Goal: Task Accomplishment & Management: Complete application form

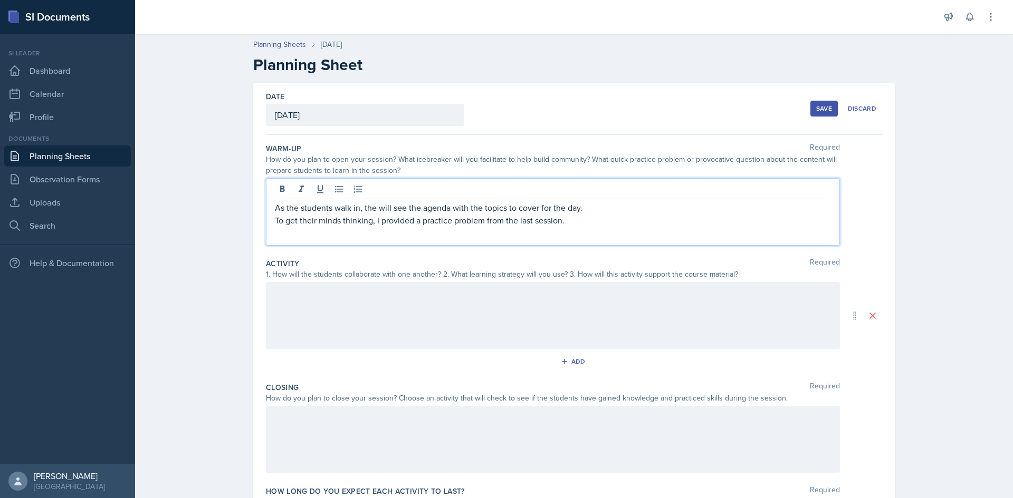
scroll to position [53, 0]
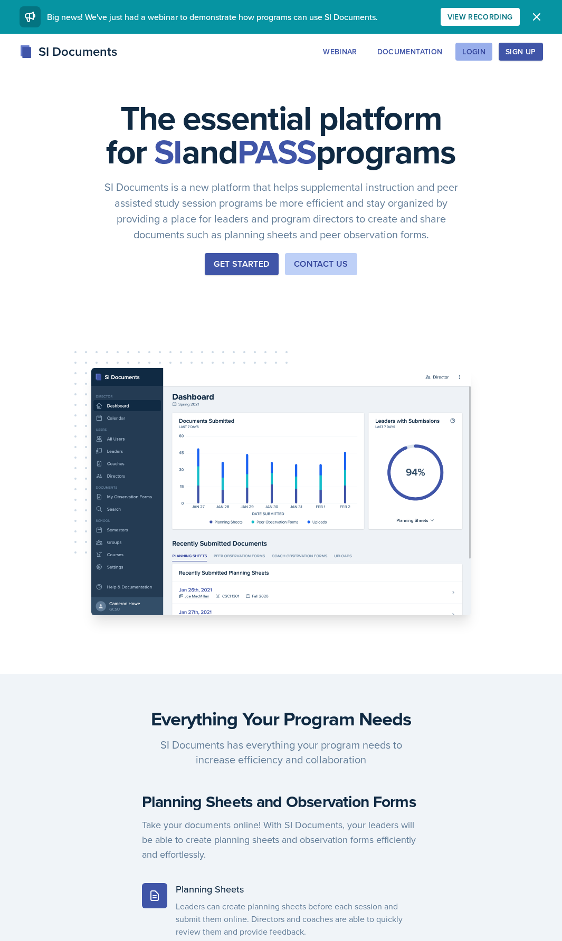
click at [475, 50] on div "Login" at bounding box center [473, 51] width 23 height 8
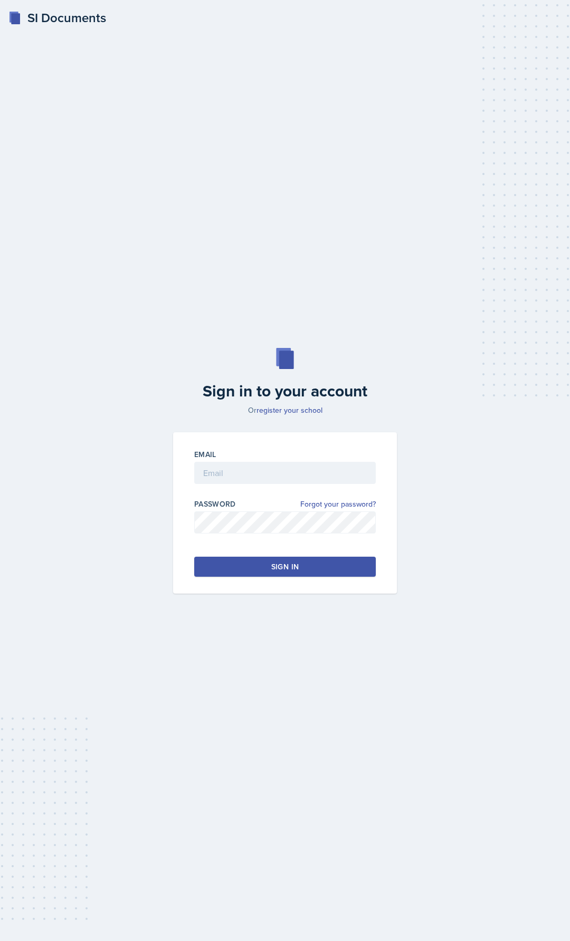
click at [236, 458] on div "Email" at bounding box center [284, 471] width 181 height 45
click at [239, 471] on input "email" at bounding box center [284, 473] width 181 height 22
type input "[EMAIL_ADDRESS][DOMAIN_NAME]"
click at [245, 557] on div "Email [EMAIL_ADDRESS][DOMAIN_NAME] Password Forgot your password? Sign in" at bounding box center [285, 512] width 224 height 161
click at [246, 569] on button "Sign in" at bounding box center [284, 567] width 181 height 20
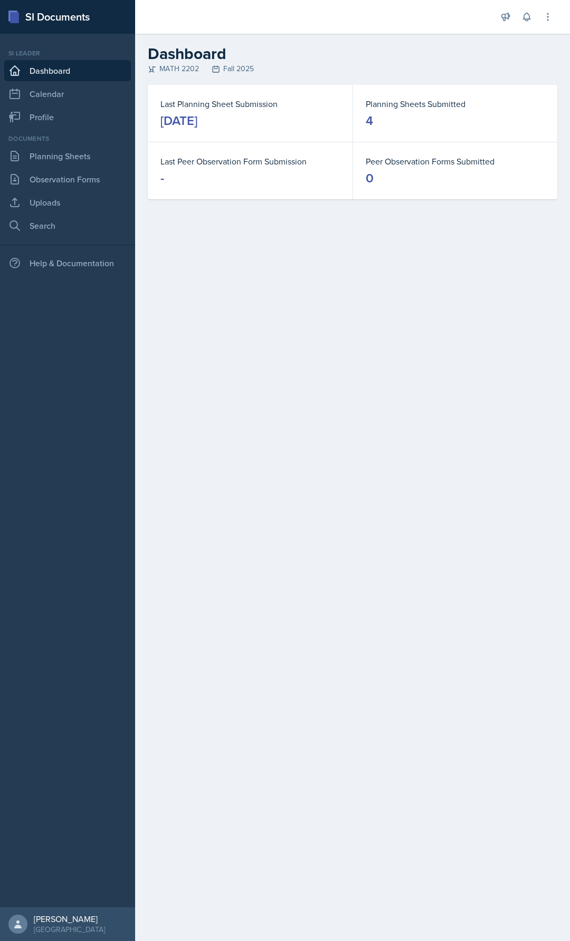
click at [69, 138] on div "Documents" at bounding box center [67, 138] width 127 height 9
click at [66, 155] on link "Planning Sheets" at bounding box center [67, 156] width 127 height 21
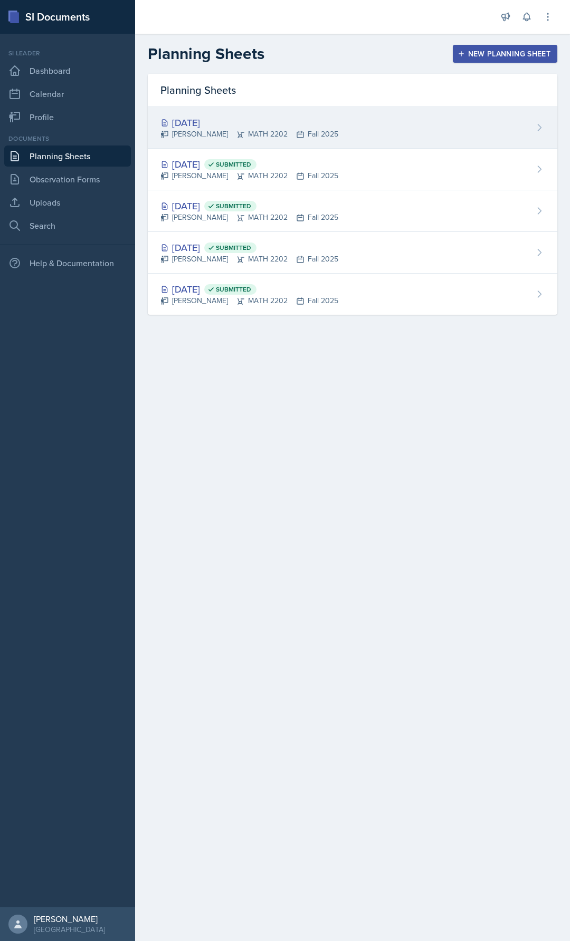
click at [314, 118] on div "[DATE]" at bounding box center [249, 122] width 178 height 14
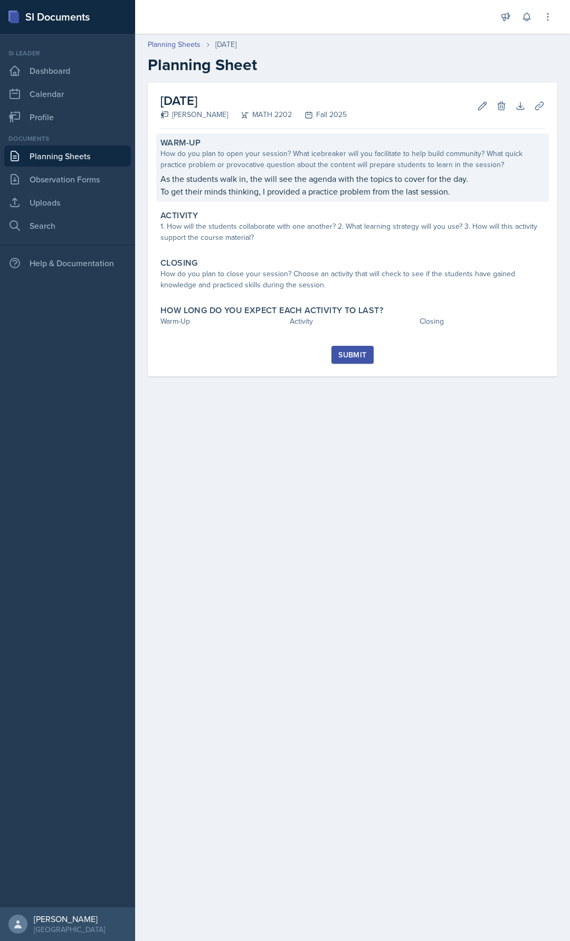
click at [275, 180] on p "As the students walk in, the will see the agenda with the topics to cover for t…" at bounding box center [352, 178] width 384 height 13
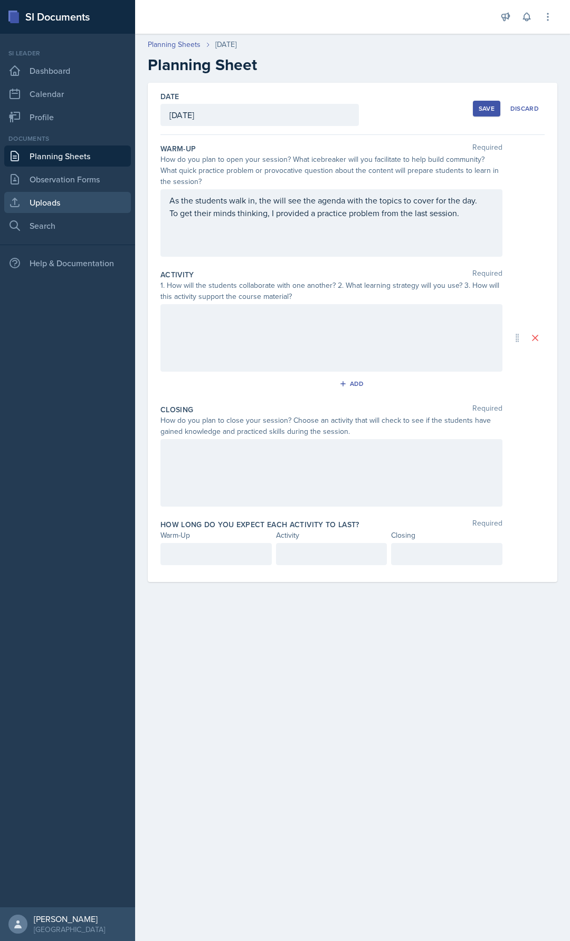
drag, startPoint x: 472, startPoint y: 224, endPoint x: 91, endPoint y: 197, distance: 382.2
click at [91, 197] on div "SI Documents Si leader Dashboard Calendar Profile Documents Planning Sheets Obs…" at bounding box center [285, 470] width 570 height 941
click at [477, 215] on p "To get their minds thinking, I provided a practice problem from the last sessio…" at bounding box center [331, 213] width 324 height 13
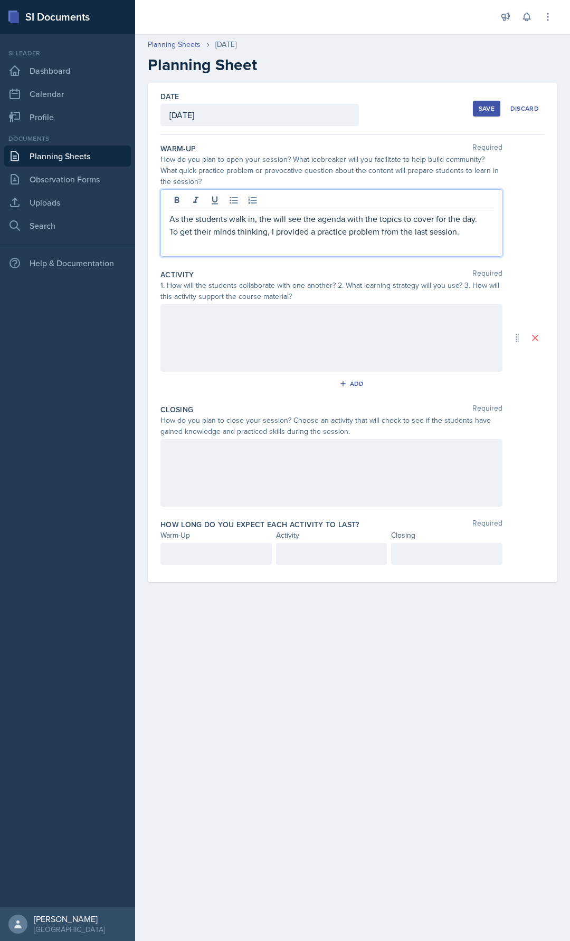
drag, startPoint x: 471, startPoint y: 232, endPoint x: 471, endPoint y: 240, distance: 9.0
click at [470, 232] on p "To get their minds thinking, I provided a practice problem from the last sessio…" at bounding box center [331, 231] width 324 height 13
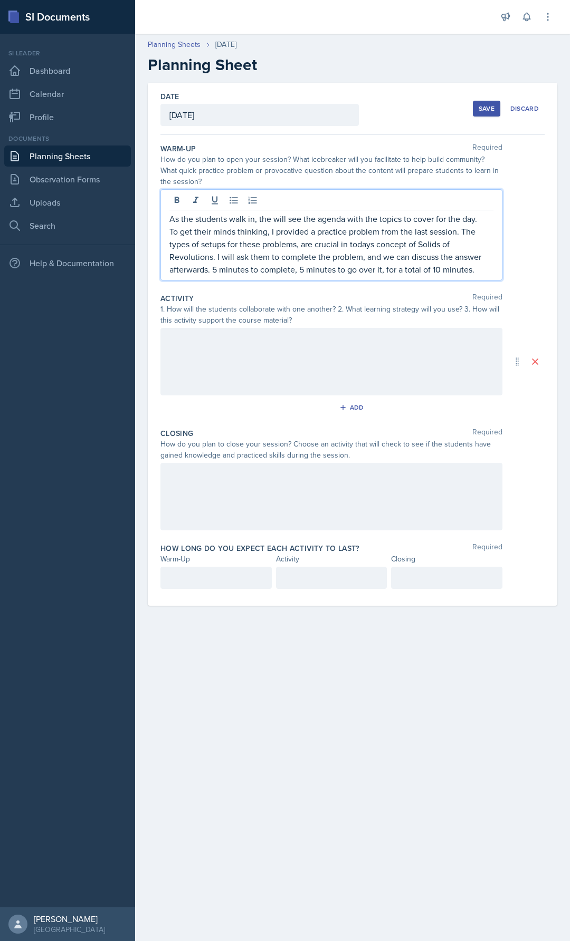
click at [304, 380] on div at bounding box center [331, 362] width 342 height 68
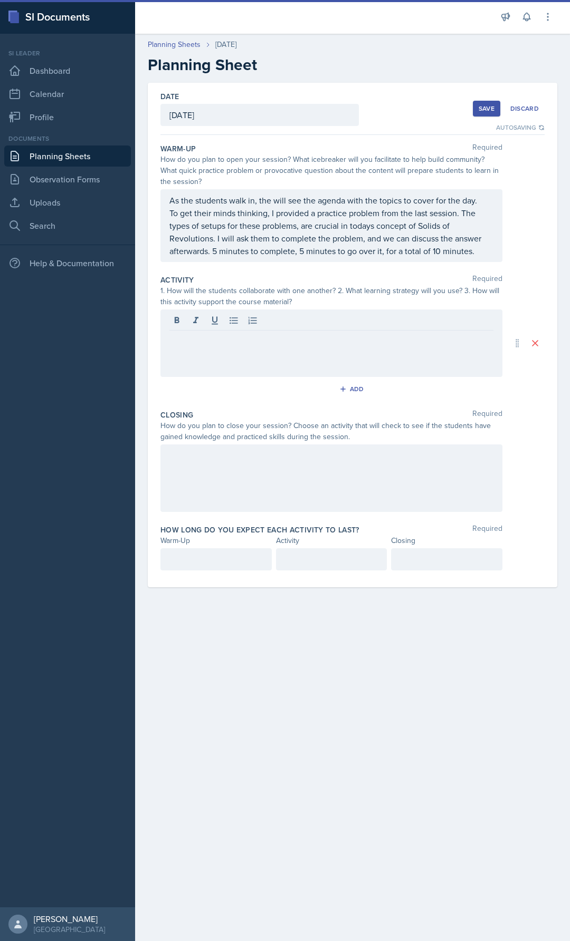
click at [208, 339] on p at bounding box center [331, 339] width 324 height 13
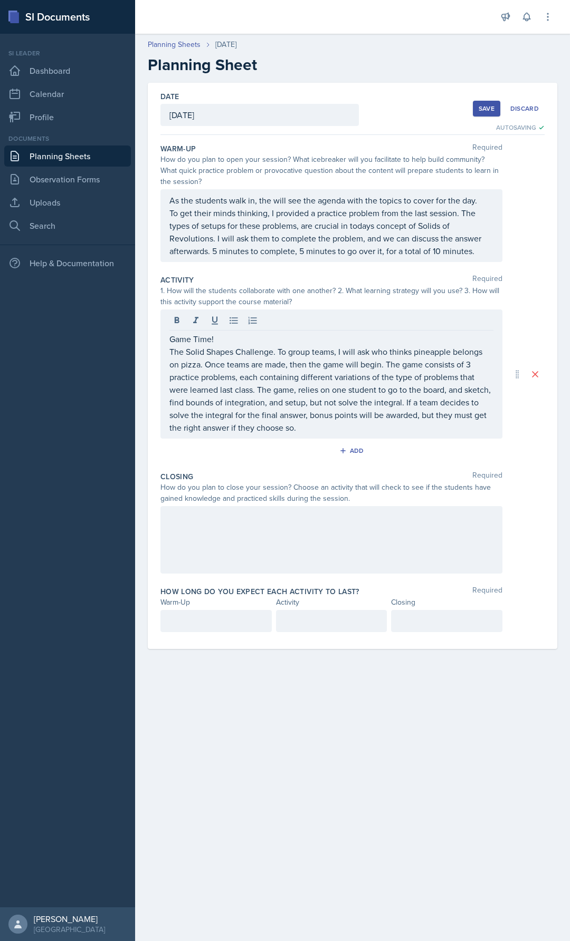
click at [264, 401] on p "The Solid Shapes Challenge. To group teams, I will ask who thinks pineapple bel…" at bounding box center [331, 389] width 324 height 89
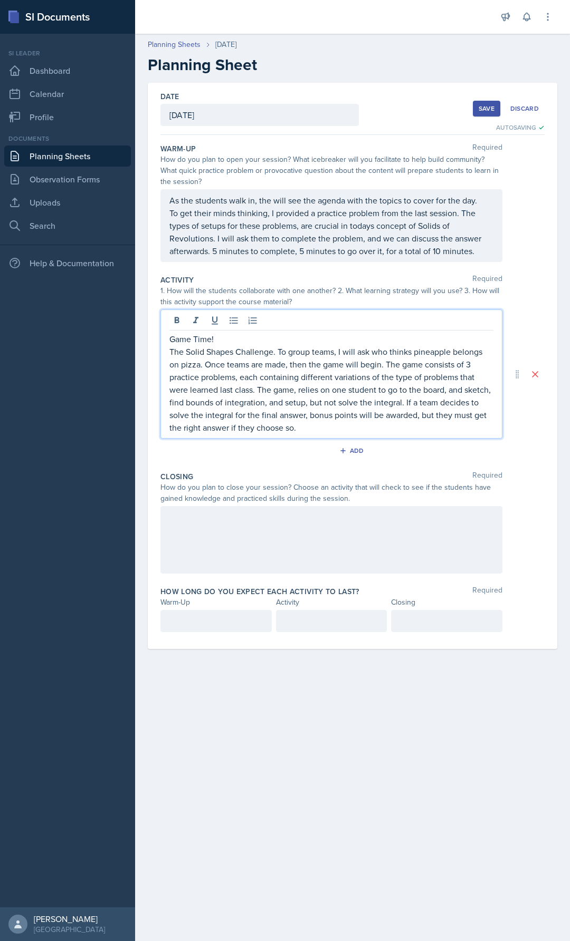
click at [269, 401] on p "The Solid Shapes Challenge. To group teams, I will ask who thinks pineapple bel…" at bounding box center [331, 389] width 324 height 89
click at [424, 430] on p "The Solid Shapes Challenge. To group teams, I will ask who thinks pineapple bel…" at bounding box center [331, 389] width 324 height 89
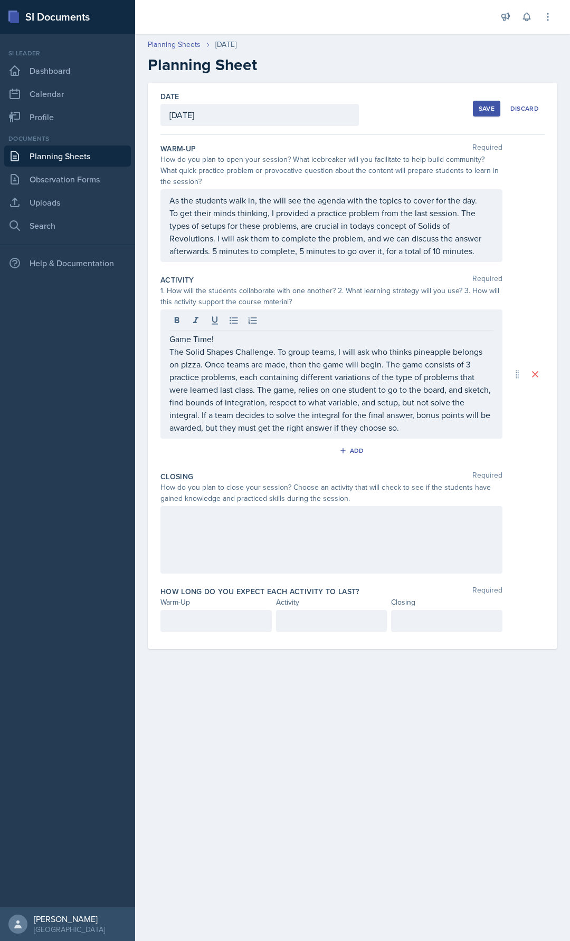
click at [420, 429] on p "The Solid Shapes Challenge. To group teams, I will ask who thinks pineapple bel…" at bounding box center [331, 389] width 324 height 89
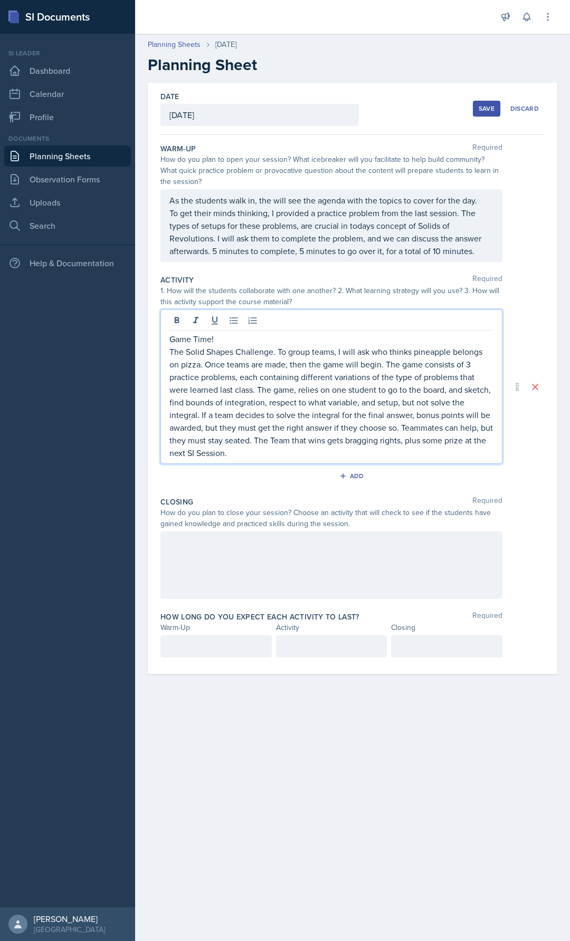
click at [200, 363] on p "The Solid Shapes Challenge. To group teams, I will ask who thinks pineapple bel…" at bounding box center [331, 402] width 324 height 114
click at [204, 363] on p "The Solid Shapes Challenge. To group teams, I will ask who thinks pineapple bel…" at bounding box center [331, 402] width 324 height 114
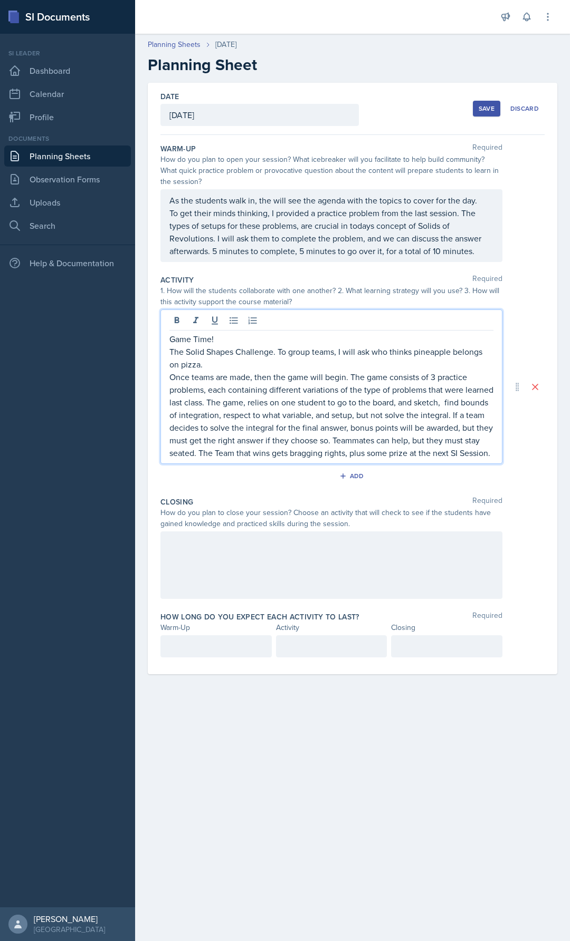
click at [211, 403] on p "Once teams are made, then the game will begin. The game consists of 3 practice …" at bounding box center [331, 415] width 324 height 89
click at [208, 403] on p "Once teams are made, then the game will begin. The game consists of 3 practice …" at bounding box center [331, 415] width 324 height 89
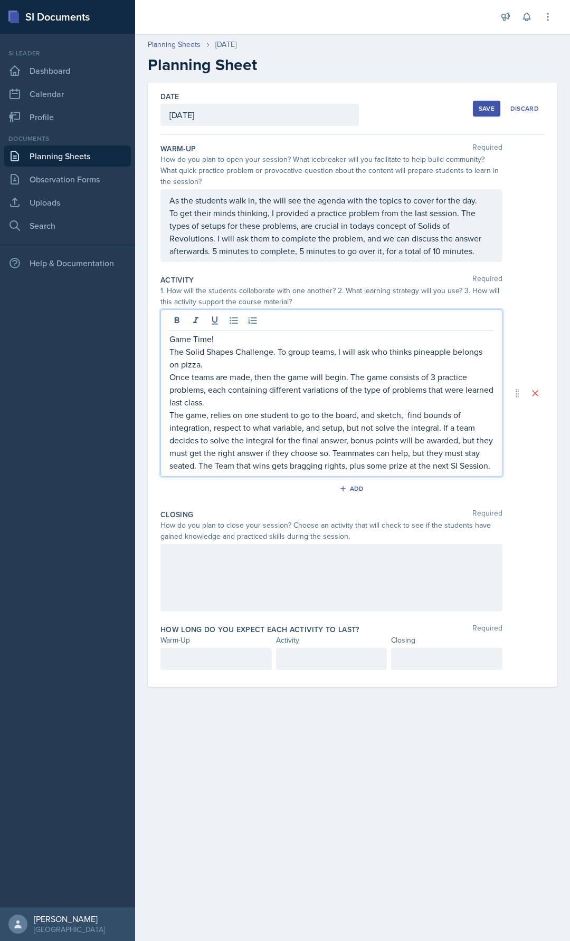
click at [334, 455] on p "The game, relies on one student to go to the board, and sketch, find bounds of …" at bounding box center [331, 440] width 324 height 63
click at [326, 451] on p "The game, relies on one student to go to the board, and sketch, find bounds of …" at bounding box center [331, 440] width 324 height 63
click at [331, 451] on p "The game, relies on one student to go to the board, and sketch, find bounds of …" at bounding box center [331, 440] width 324 height 63
click at [335, 451] on p "The game, relies on one student to go to the board, and sketch, find bounds of …" at bounding box center [331, 440] width 324 height 63
click at [333, 451] on p "The game, relies on one student to go to the board, and sketch, find bounds of …" at bounding box center [331, 440] width 324 height 63
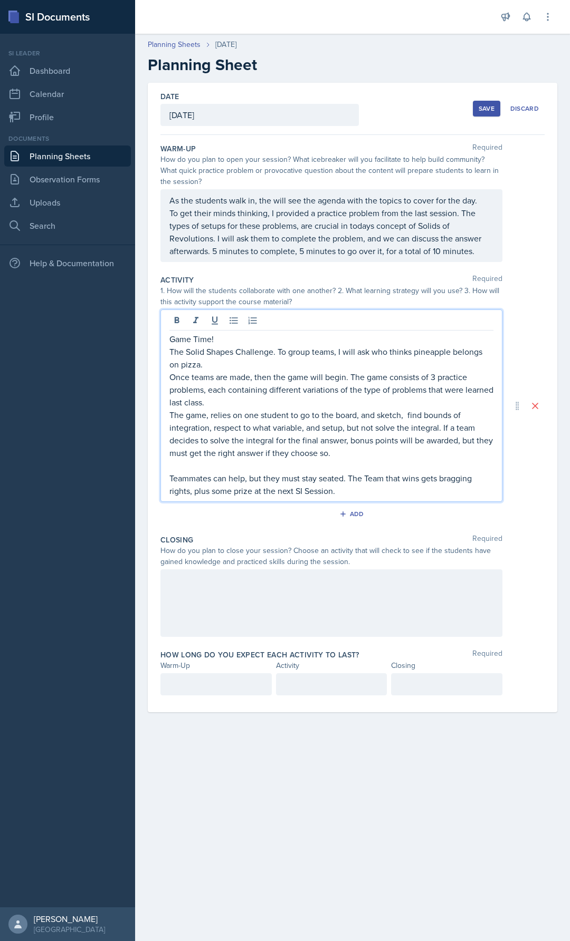
click at [169, 413] on div "Game Time! The Solid Shapes Challenge. To group teams, I will ask who thinks pi…" at bounding box center [331, 406] width 342 height 192
click at [210, 409] on p "The game, relies on one student to go to the board, and sketch, find bounds of …" at bounding box center [331, 434] width 324 height 51
click at [210, 398] on p "Once teams are made, then the game will begin. The game consists of 3 practice …" at bounding box center [331, 390] width 324 height 38
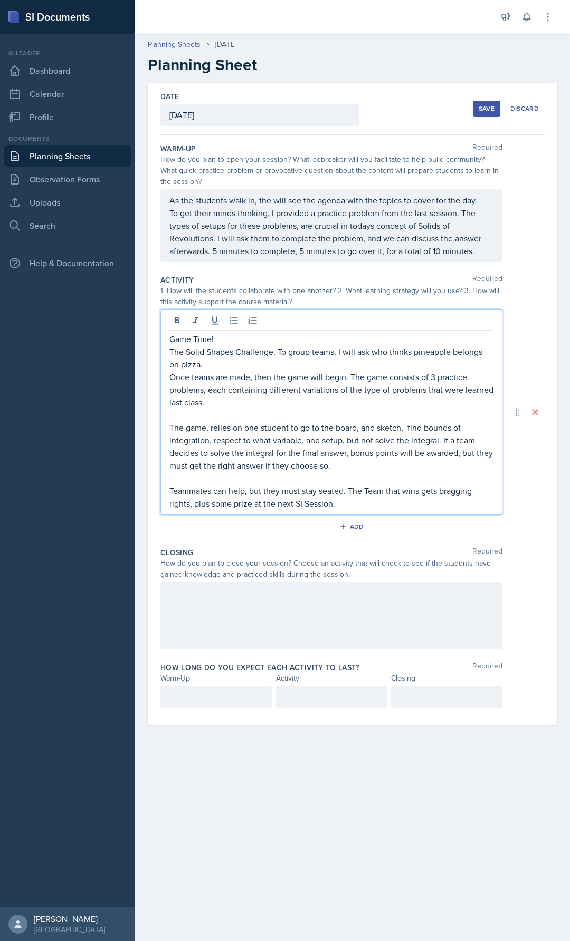
click at [224, 365] on p "The Solid Shapes Challenge. To group teams, I will ask who thinks pineapple bel…" at bounding box center [331, 357] width 324 height 25
click at [227, 340] on p "Game Time!" at bounding box center [331, 339] width 324 height 13
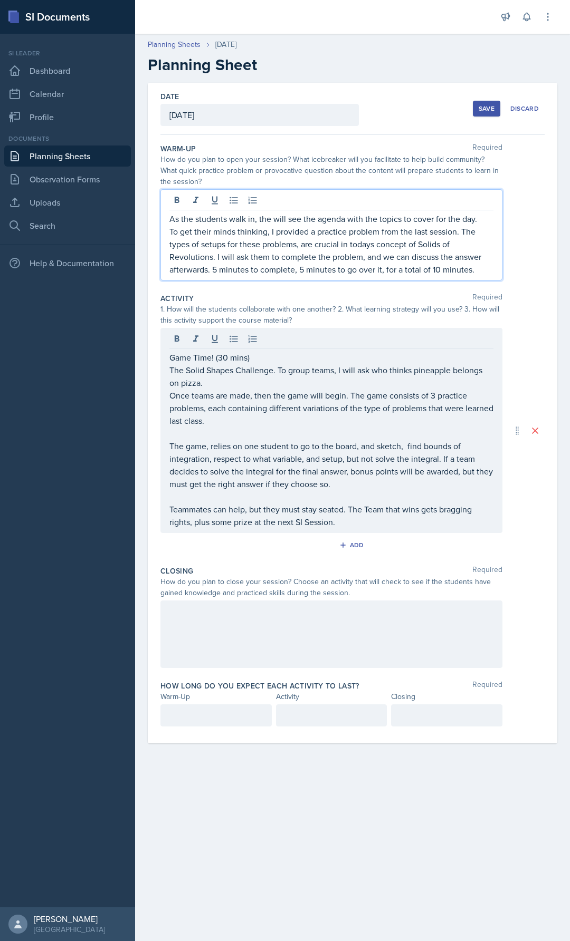
click at [482, 201] on div "As the students walk in, the will see the agenda with the topics to cover for t…" at bounding box center [331, 234] width 342 height 91
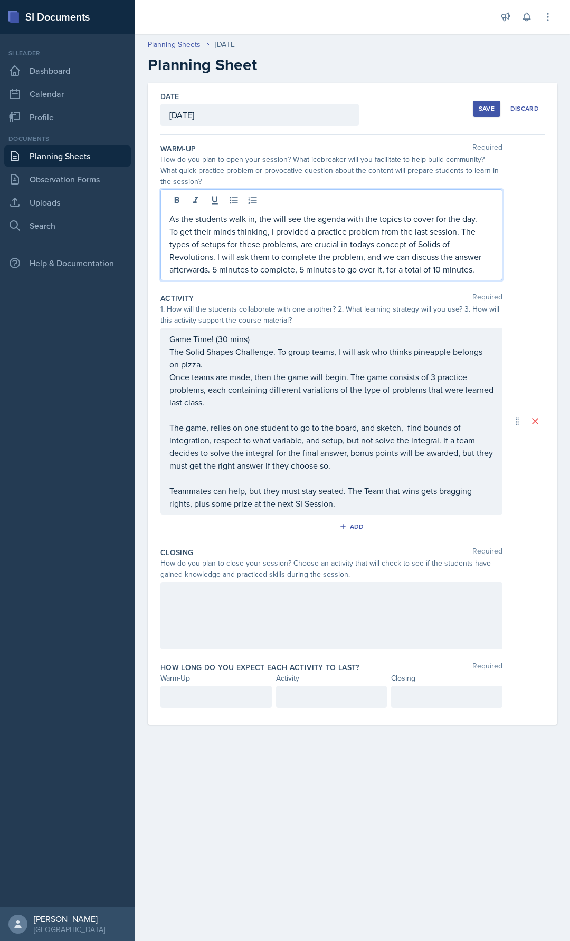
click at [167, 223] on div "As the students walk in, the will see the agenda with the topics to cover for t…" at bounding box center [331, 234] width 342 height 91
click at [169, 217] on div "As the students walk in, the will see the agenda with the topics to cover for t…" at bounding box center [331, 234] width 342 height 91
click at [171, 217] on p "As the students walk in, the will see the agenda with the topics to cover for t…" at bounding box center [331, 219] width 324 height 13
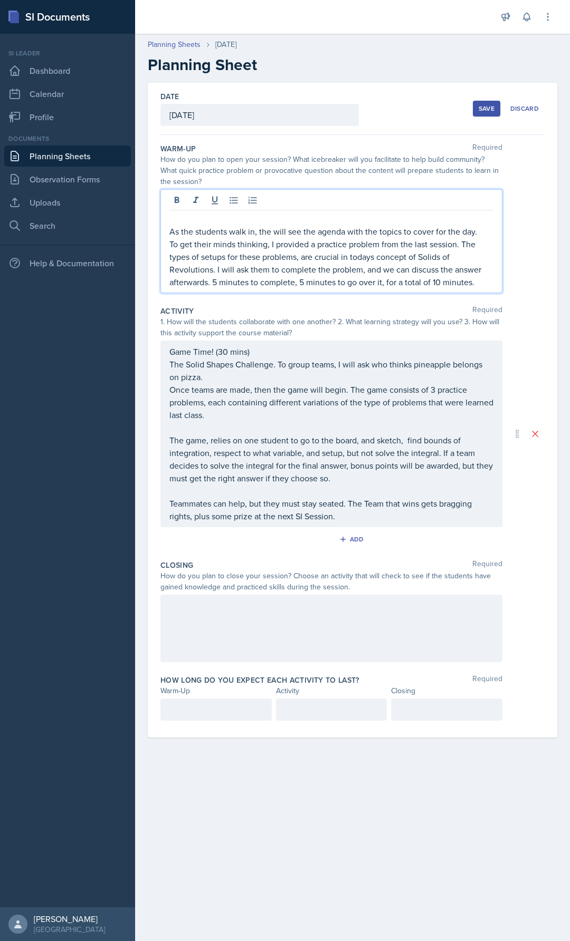
click at [170, 216] on p at bounding box center [331, 219] width 324 height 13
click at [167, 233] on div "Warm Up (10 mins) As the students walk in, the will see the agenda with the top…" at bounding box center [331, 241] width 342 height 104
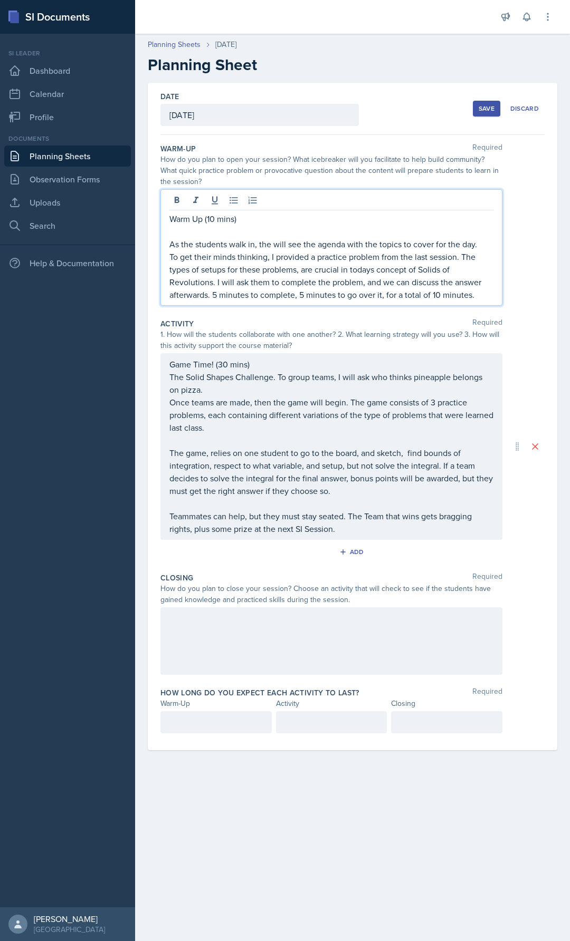
click at [213, 283] on p "To get their minds thinking, I provided a practice problem from the last sessio…" at bounding box center [331, 276] width 324 height 51
click at [215, 282] on p "To get their minds thinking, I provided a practice problem from the last sessio…" at bounding box center [331, 276] width 324 height 51
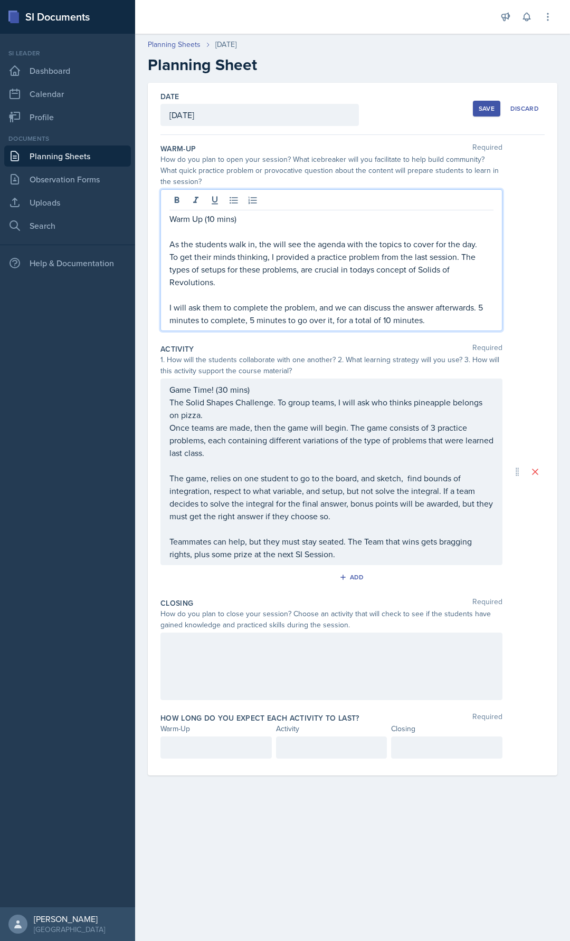
click at [448, 326] on div "Warm Up (10 mins) As the students walk in, the will see the agenda with the top…" at bounding box center [331, 260] width 342 height 142
click at [274, 649] on div at bounding box center [331, 667] width 342 height 68
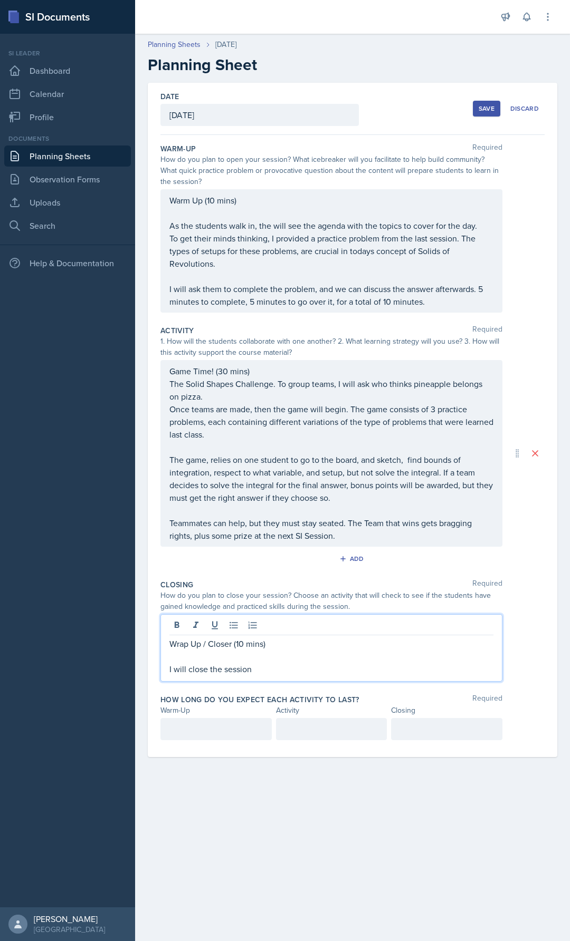
click at [227, 367] on div "Game Time! (30 mins) The Solid Shapes Challenge. To group teams, I will ask who…" at bounding box center [331, 453] width 342 height 187
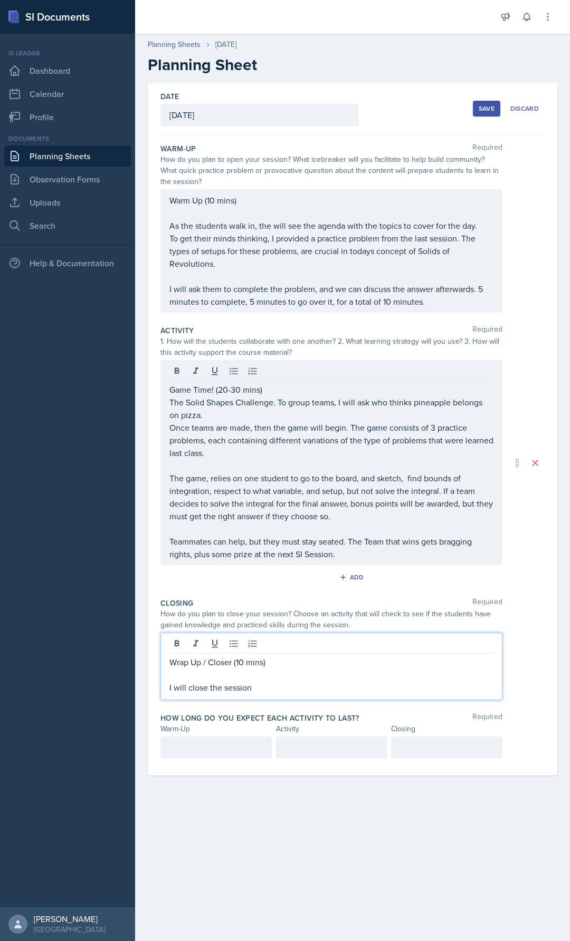
click at [284, 644] on div "Wrap Up / Closer (10 mins) I will close the session" at bounding box center [331, 667] width 342 height 68
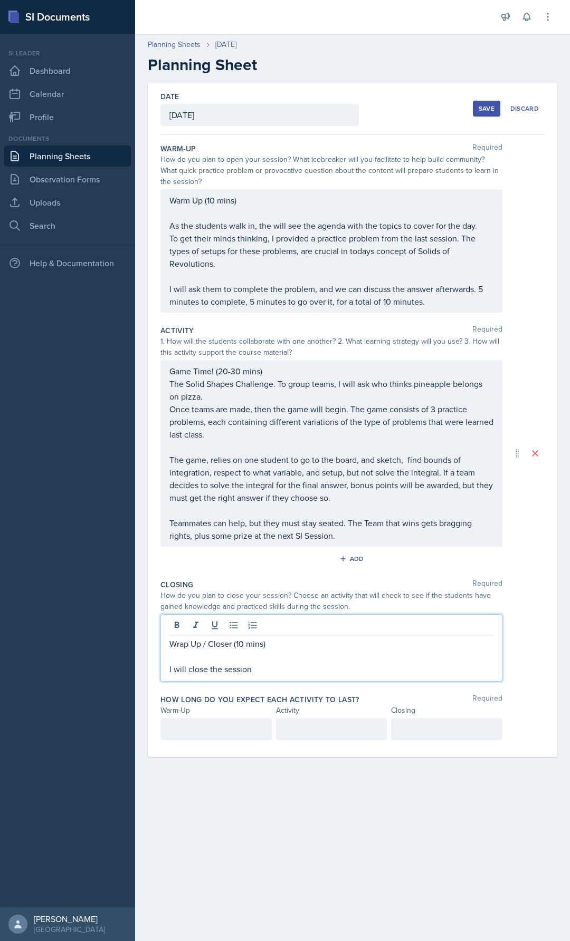
click at [247, 644] on p "Wrap Up / Closer (10 mins)" at bounding box center [331, 644] width 324 height 13
click at [244, 644] on p "Wrap Up / Closer (10 mins)" at bounding box center [331, 644] width 324 height 13
click at [306, 642] on p "Wrap Up / Closer (10-20 mins)" at bounding box center [331, 644] width 324 height 13
click at [296, 665] on p "I will close the session" at bounding box center [331, 669] width 324 height 13
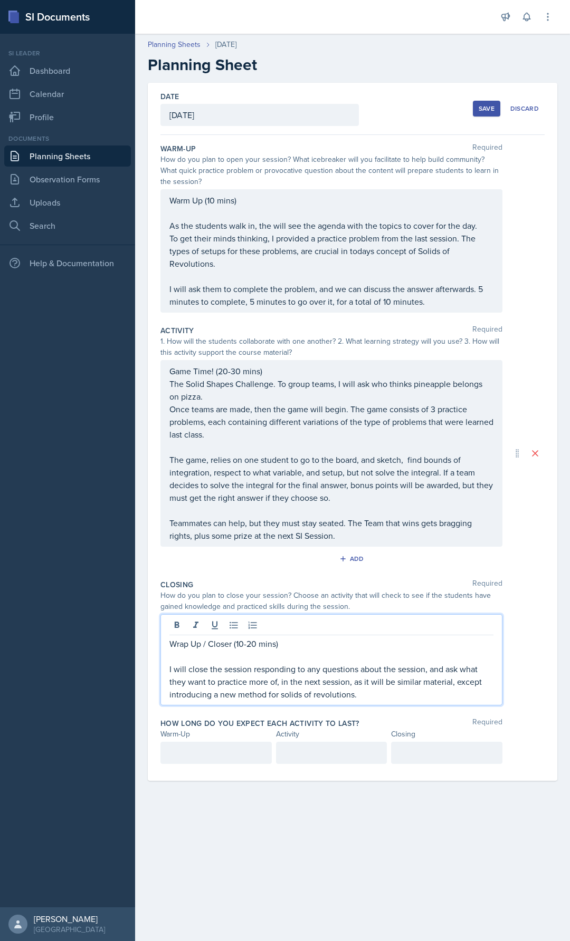
click at [167, 670] on div "Wrap Up / Closer (10-20 mins) I will close the session responding to any questi…" at bounding box center [331, 659] width 342 height 91
drag, startPoint x: 254, startPoint y: 656, endPoint x: 280, endPoint y: 648, distance: 27.4
click at [254, 655] on p at bounding box center [331, 656] width 324 height 13
click at [284, 645] on p "Wrap Up / Closer (10-20 mins)" at bounding box center [331, 644] width 324 height 13
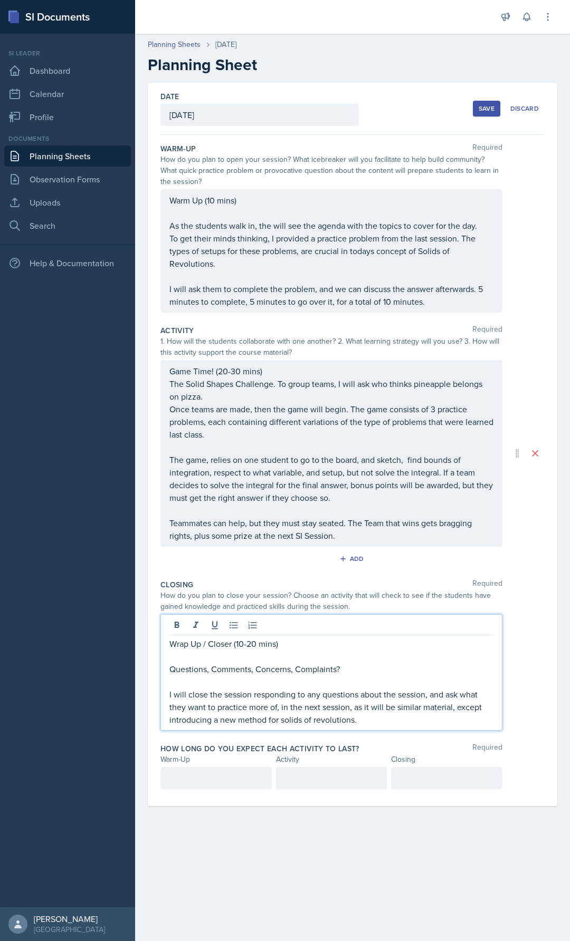
click at [160, 785] on div at bounding box center [215, 778] width 111 height 22
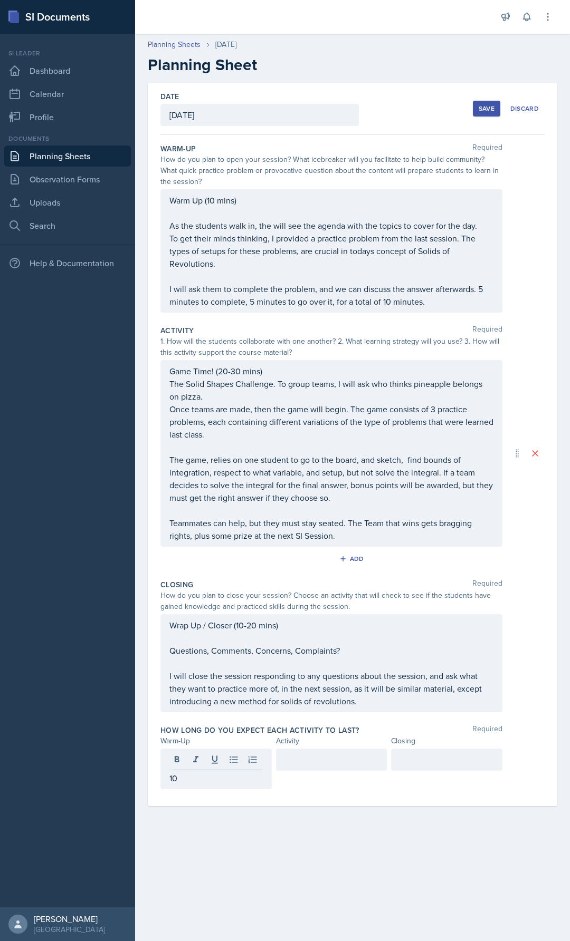
click at [319, 769] on div at bounding box center [331, 760] width 111 height 22
click at [436, 768] on div at bounding box center [446, 760] width 111 height 22
click at [422, 860] on main "Planning Sheets [DATE] Planning Sheet Date [DATE] [DATE] 31 1 2 3 4 5 6 7 8 9 1…" at bounding box center [352, 488] width 435 height 908
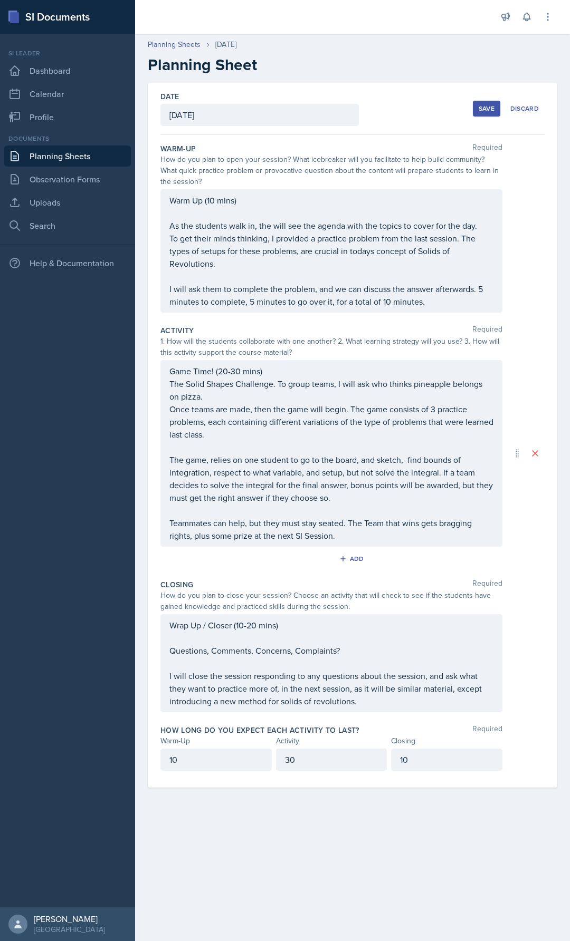
click at [489, 108] on div "Save" at bounding box center [486, 108] width 16 height 8
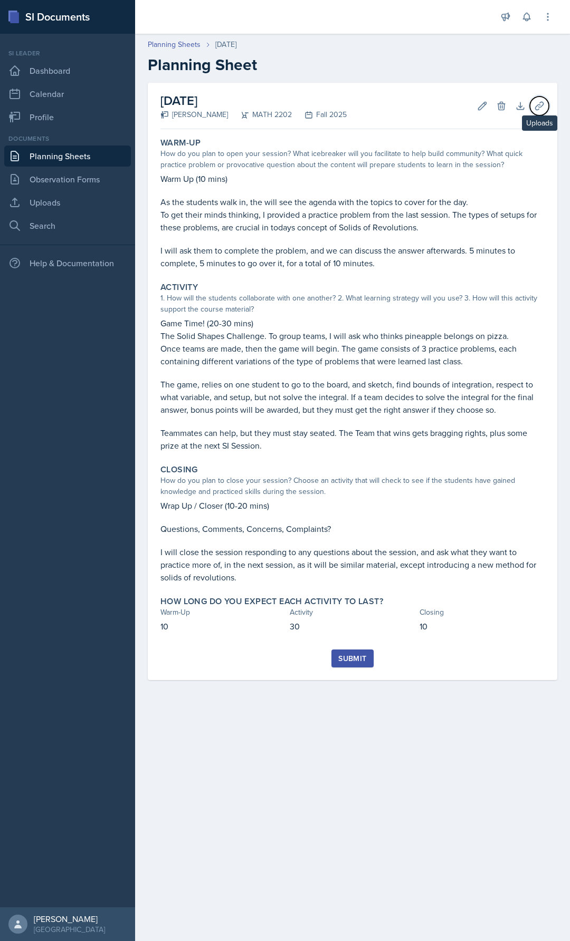
click at [537, 104] on icon at bounding box center [539, 106] width 8 height 8
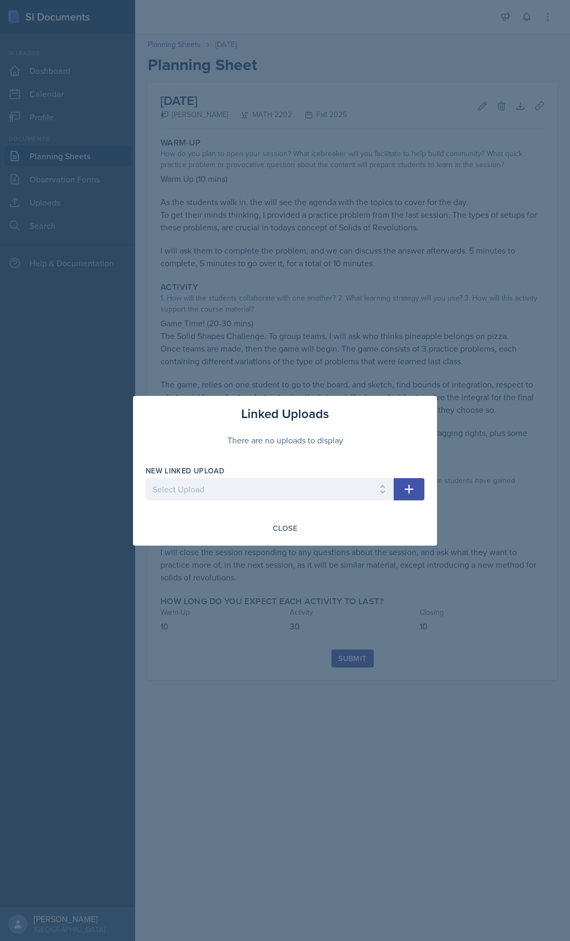
click at [357, 352] on div at bounding box center [285, 470] width 570 height 941
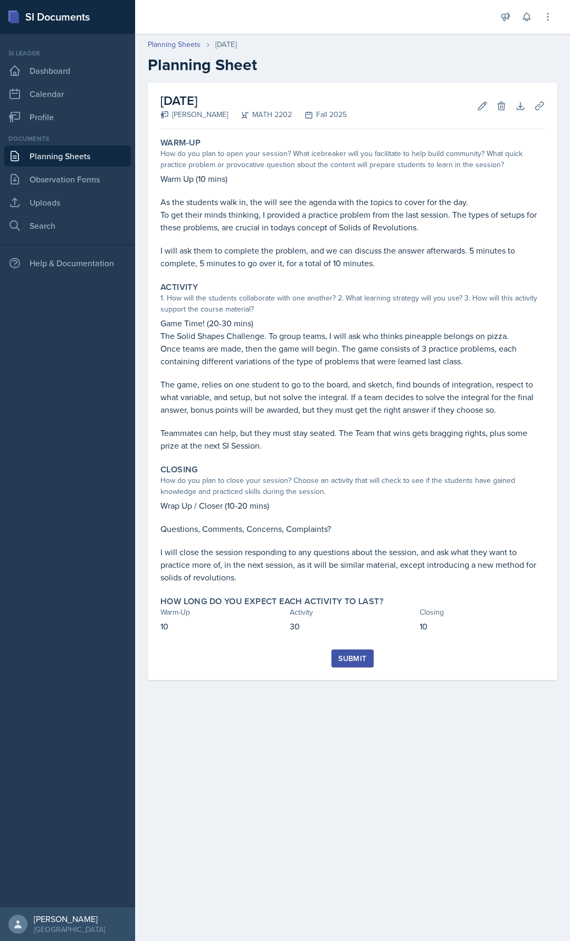
click at [348, 659] on div "Submit" at bounding box center [352, 658] width 28 height 8
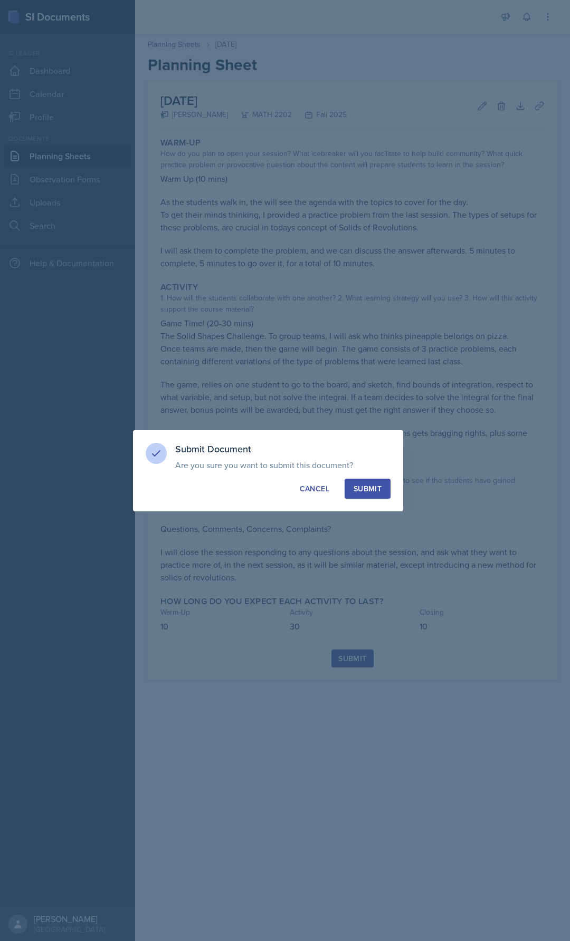
click at [377, 485] on div "Submit" at bounding box center [367, 489] width 28 height 11
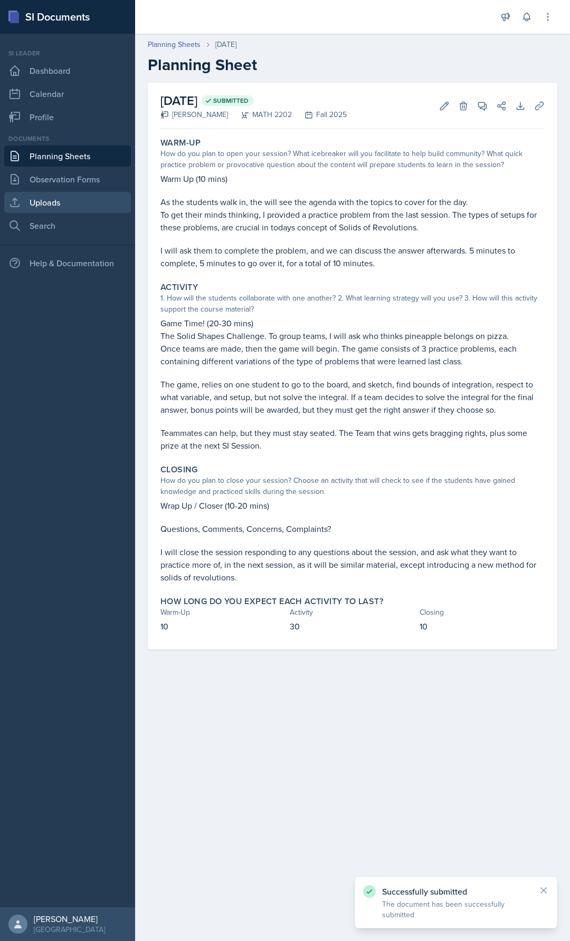
click at [56, 199] on link "Uploads" at bounding box center [67, 202] width 127 height 21
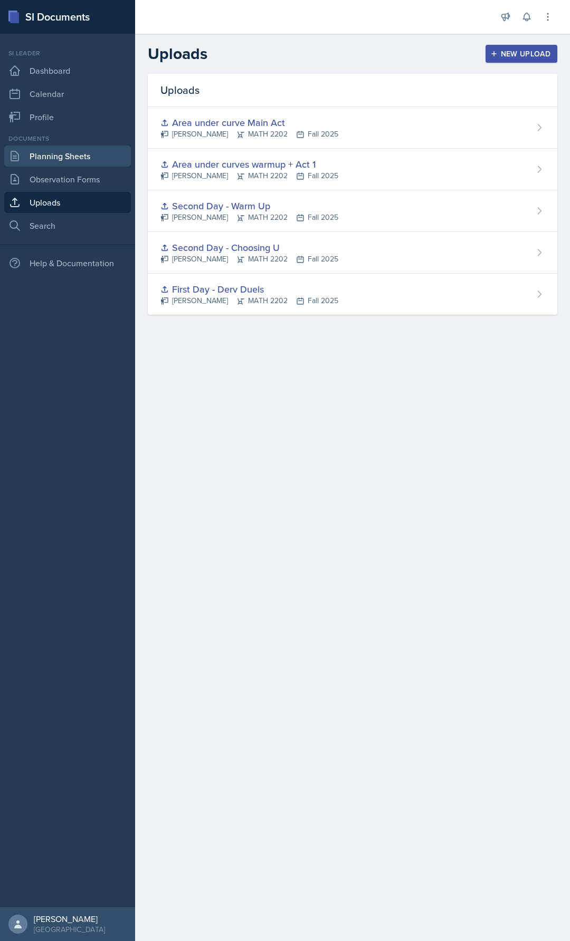
click at [54, 162] on link "Planning Sheets" at bounding box center [67, 156] width 127 height 21
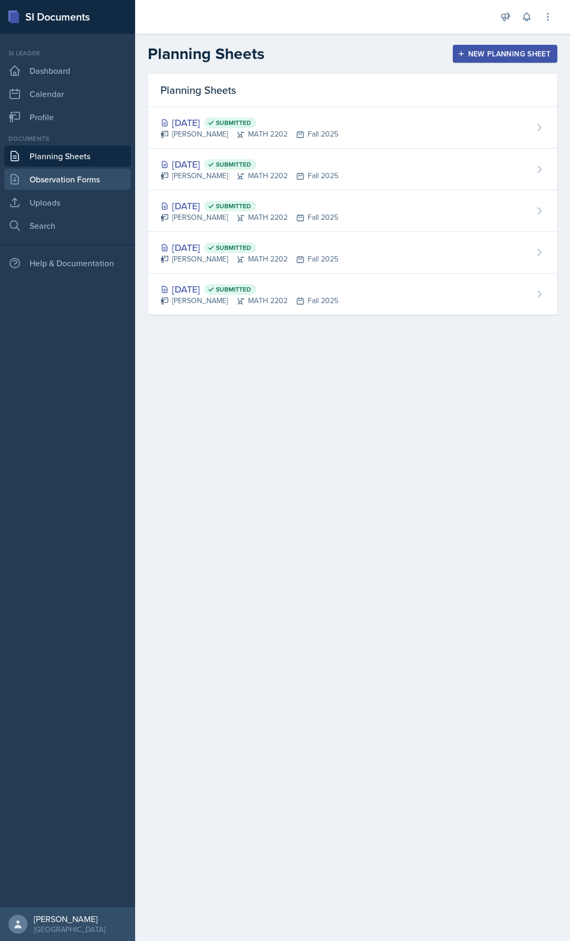
click at [55, 171] on link "Observation Forms" at bounding box center [67, 179] width 127 height 21
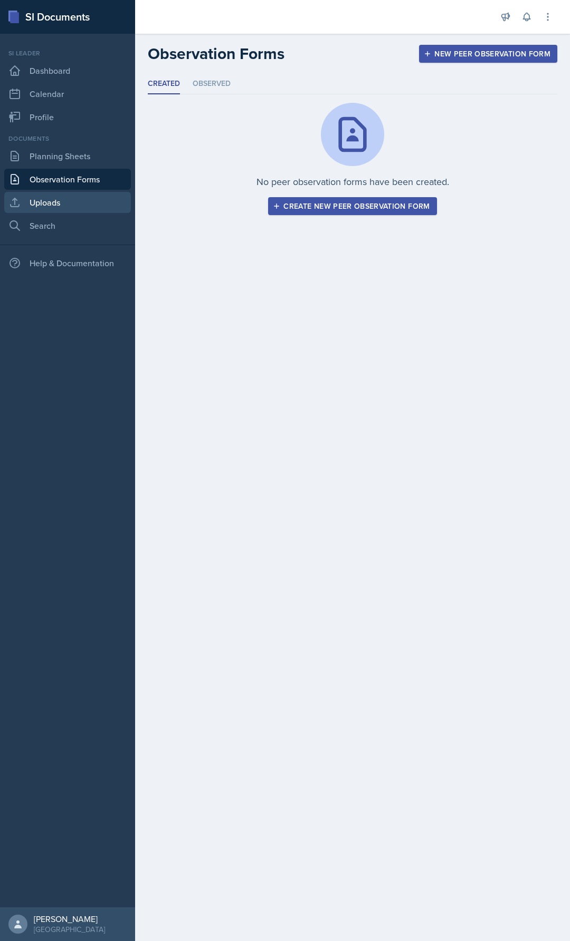
click at [60, 198] on link "Uploads" at bounding box center [67, 202] width 127 height 21
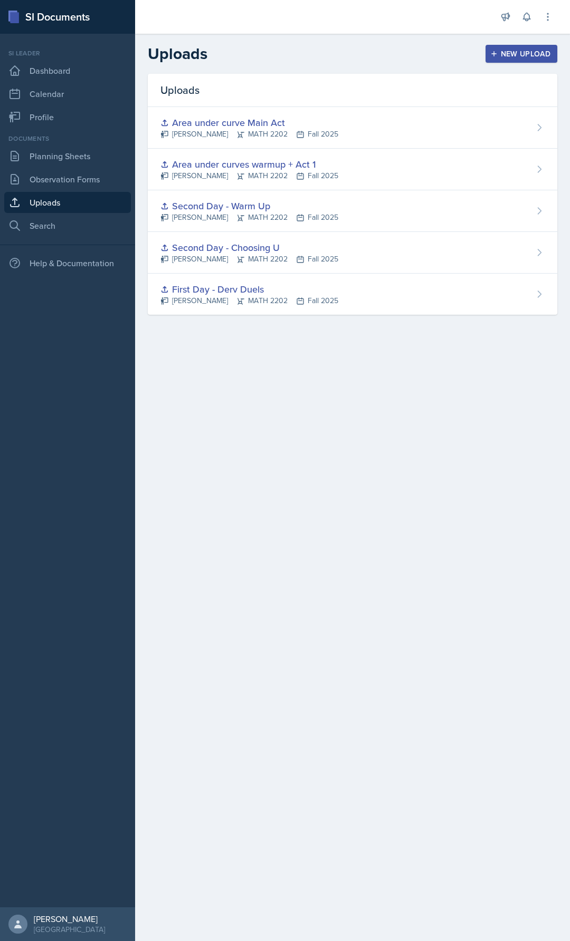
drag, startPoint x: 499, startPoint y: 53, endPoint x: 493, endPoint y: 52, distance: 6.4
click at [498, 52] on div "New Upload" at bounding box center [521, 54] width 59 height 8
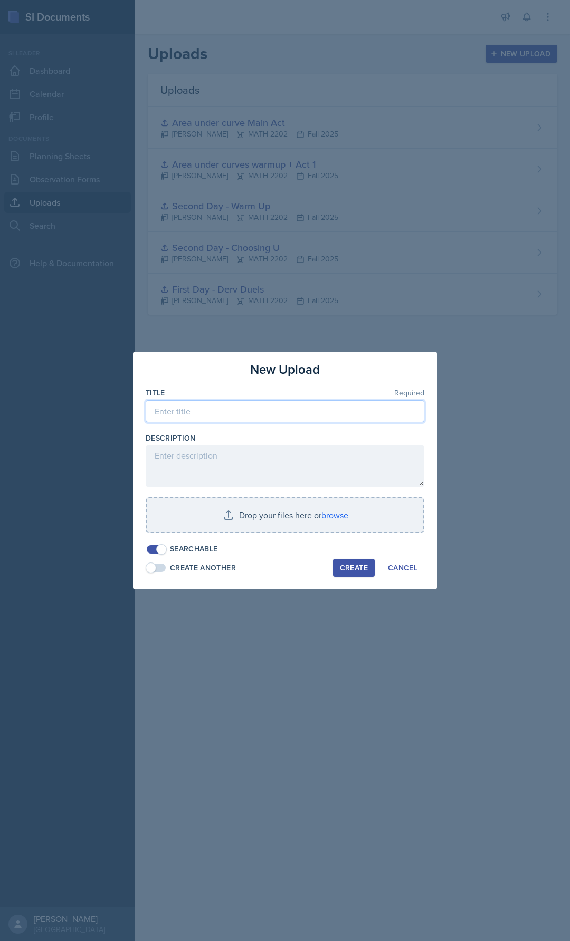
click at [234, 411] on input at bounding box center [285, 411] width 278 height 22
click at [203, 407] on input "Solids of Revoltions (Disk and Washer)" at bounding box center [285, 411] width 278 height 22
click at [309, 411] on input "Solids of Revolutions (Disk and Washer)" at bounding box center [285, 411] width 278 height 22
type input "Solids of Revolutions (Disk and Washer)"
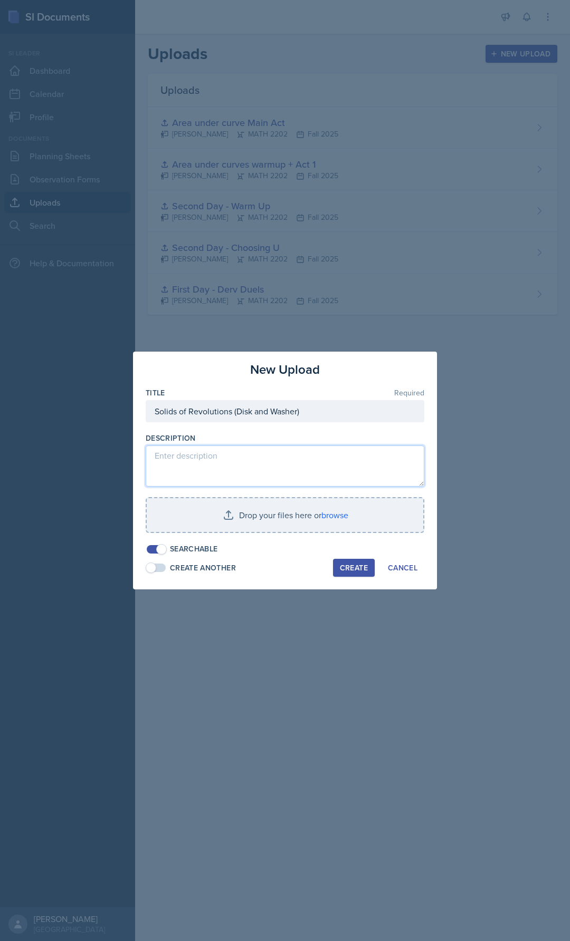
click at [239, 470] on textarea at bounding box center [285, 466] width 278 height 41
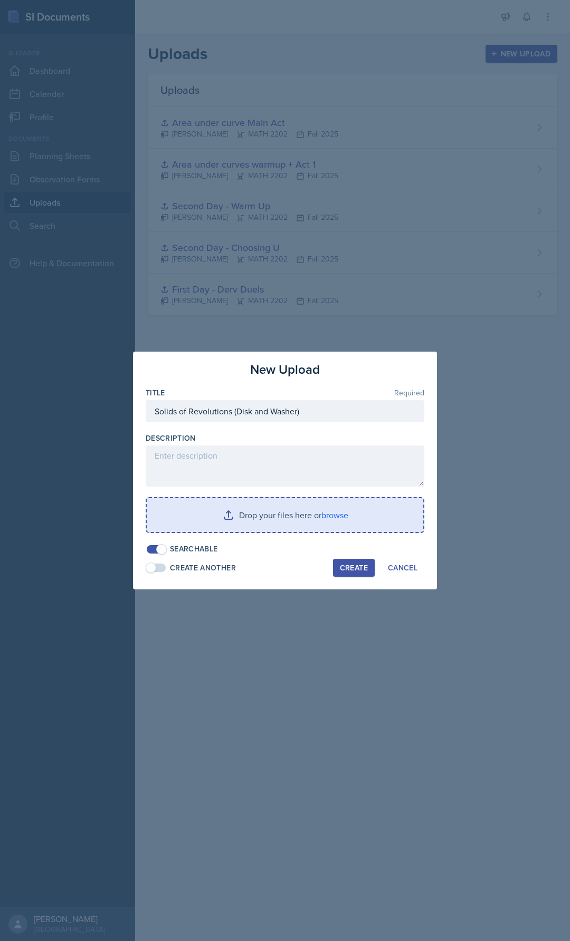
click at [274, 531] on input "file" at bounding box center [285, 515] width 276 height 34
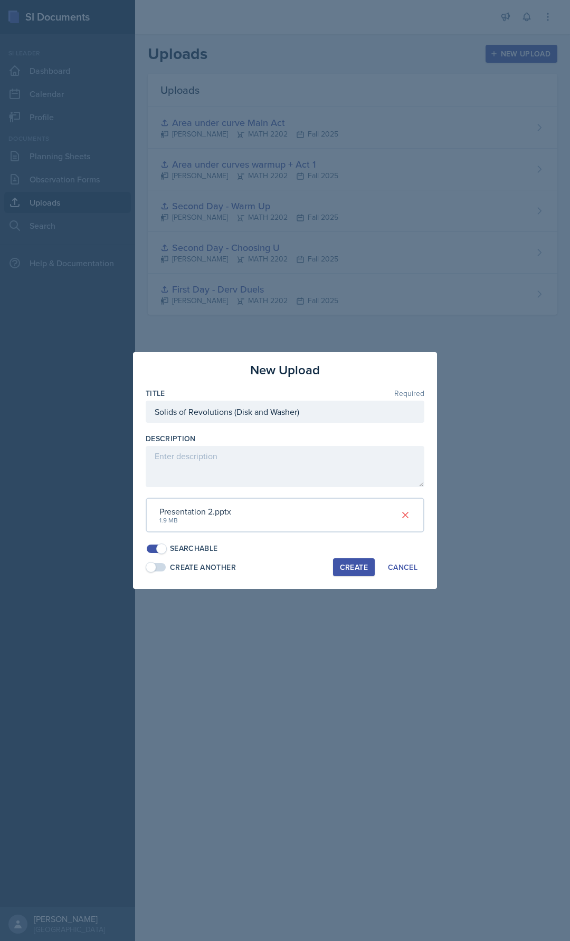
click at [349, 568] on div "Create" at bounding box center [354, 567] width 28 height 8
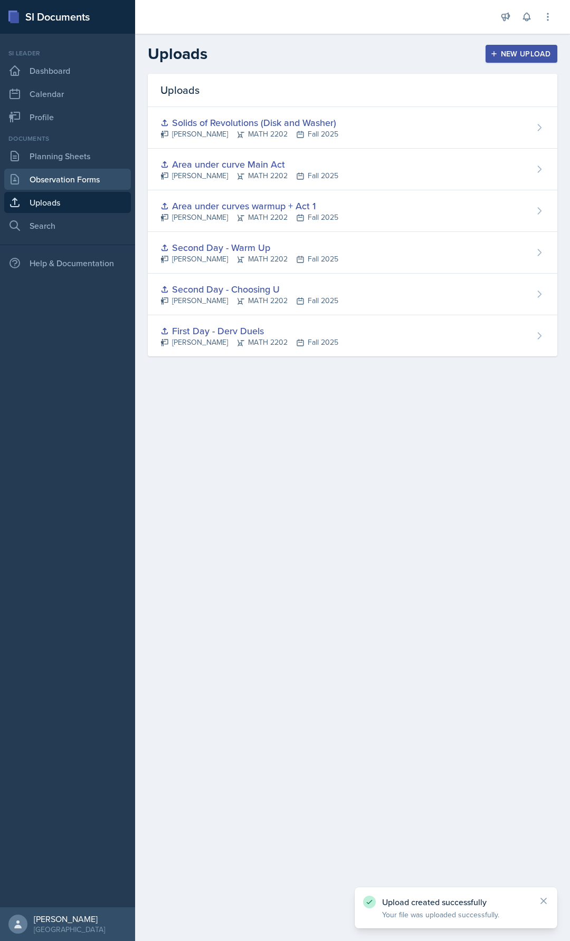
click at [63, 181] on link "Observation Forms" at bounding box center [67, 179] width 127 height 21
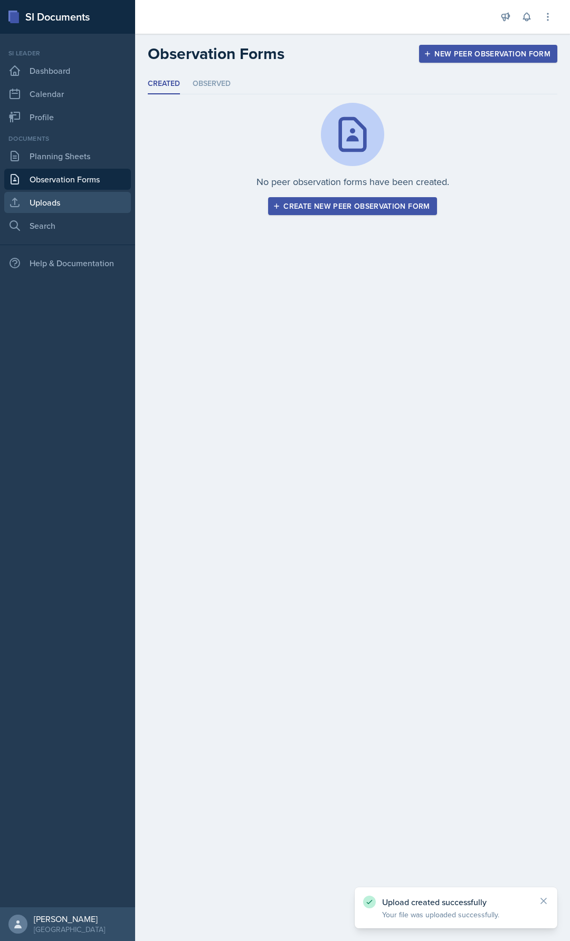
click at [69, 211] on link "Uploads" at bounding box center [67, 202] width 127 height 21
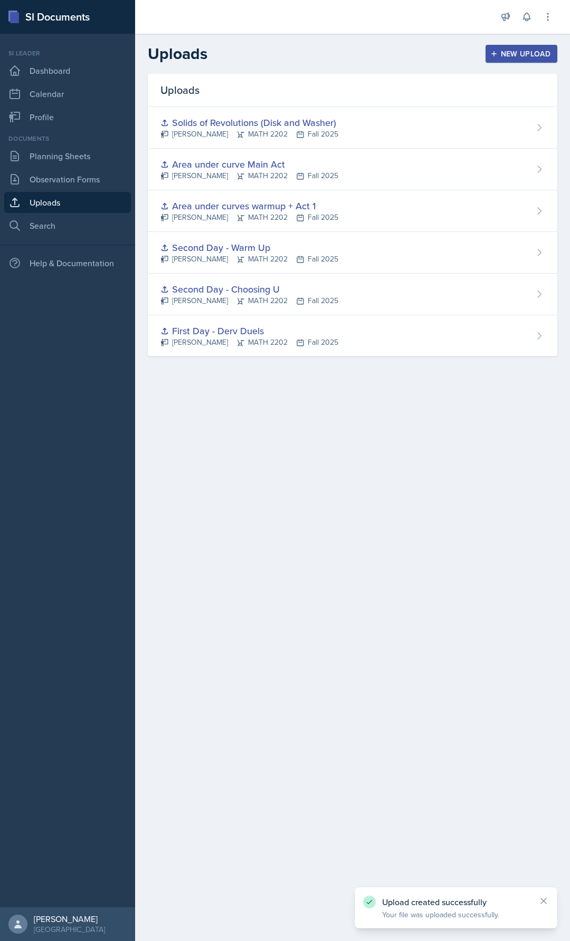
click at [51, 131] on nav "Si leader Dashboard Calendar Profile Documents Planning Sheets Observation Form…" at bounding box center [67, 471] width 135 height 874
click at [62, 157] on link "Planning Sheets" at bounding box center [67, 156] width 127 height 21
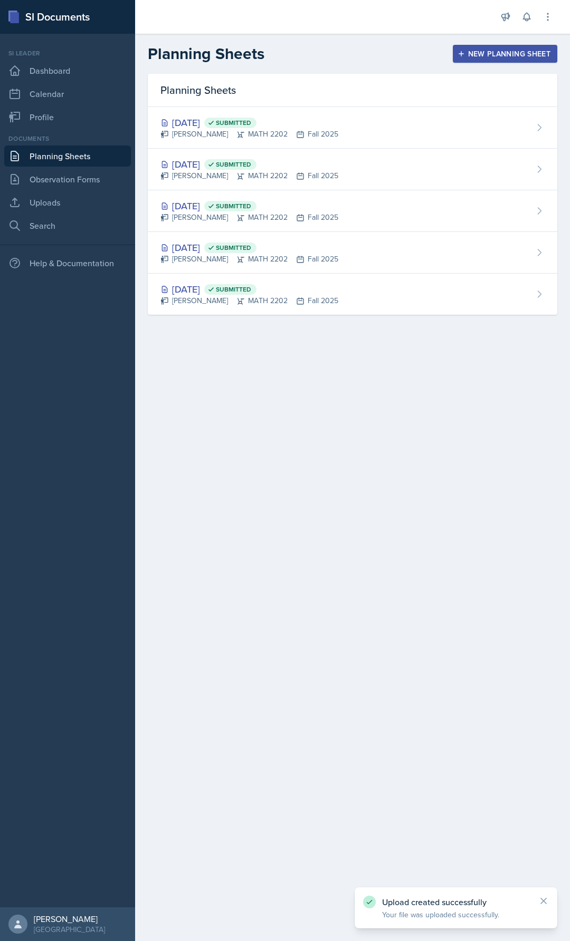
click at [266, 129] on div "[PERSON_NAME] MATH 2202 Fall 2025" at bounding box center [249, 134] width 178 height 11
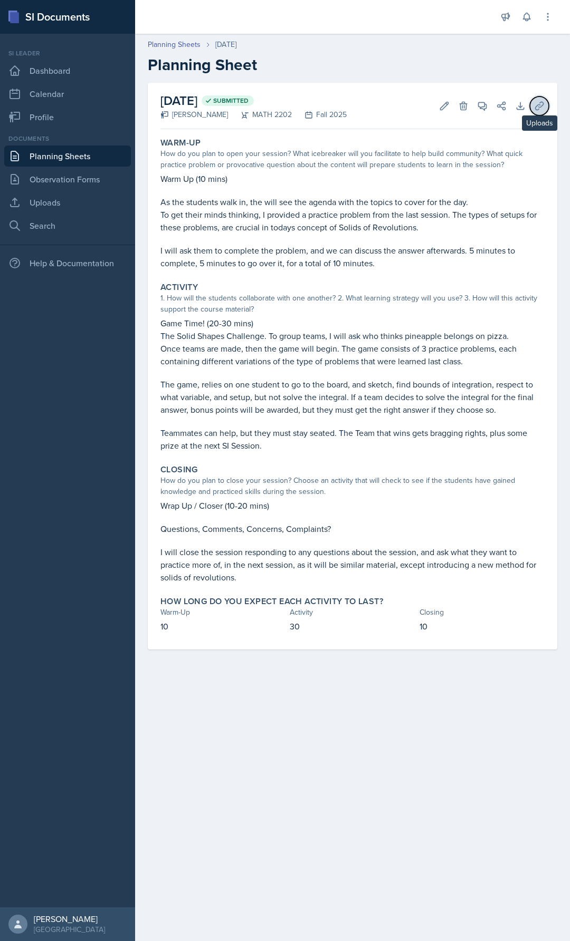
click at [543, 103] on icon at bounding box center [539, 106] width 8 height 8
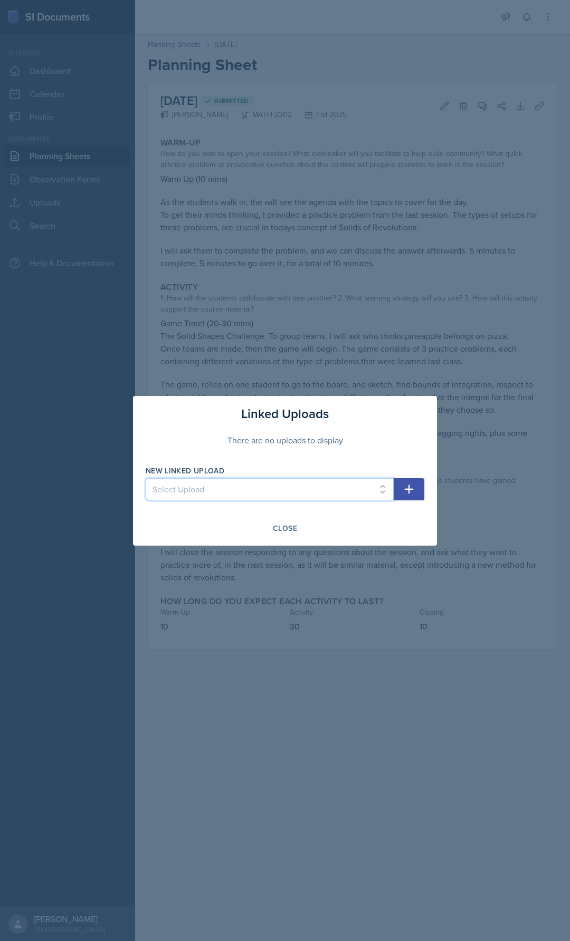
click at [288, 489] on select "Select Upload First Day - Derv Duels Second Day - Choosing U Second Day - Warm …" at bounding box center [270, 489] width 248 height 22
select select "9ec364c5-9ebc-41e8-ae44-e072eb549636"
click at [146, 478] on select "Select Upload First Day - Derv Duels Second Day - Choosing U Second Day - Warm …" at bounding box center [270, 489] width 248 height 22
click at [410, 490] on icon "button" at bounding box center [408, 489] width 13 height 13
select select
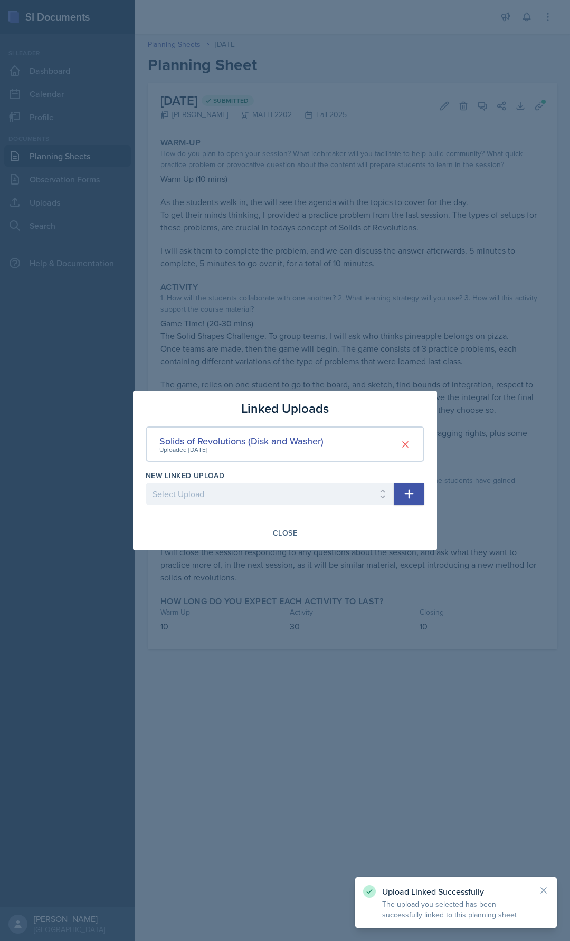
click at [277, 516] on div "Linked Uploads Solids of Revolutions (Disk and Washer) Uploaded [DATE] New Link…" at bounding box center [285, 471] width 304 height 160
click at [284, 540] on button "Close" at bounding box center [285, 533] width 38 height 18
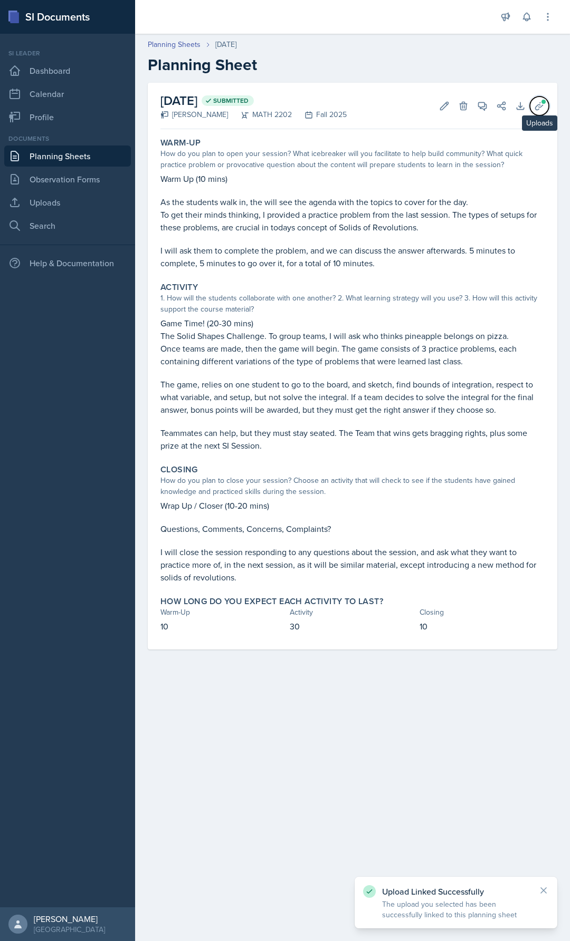
click at [540, 109] on button "Uploads" at bounding box center [538, 106] width 19 height 19
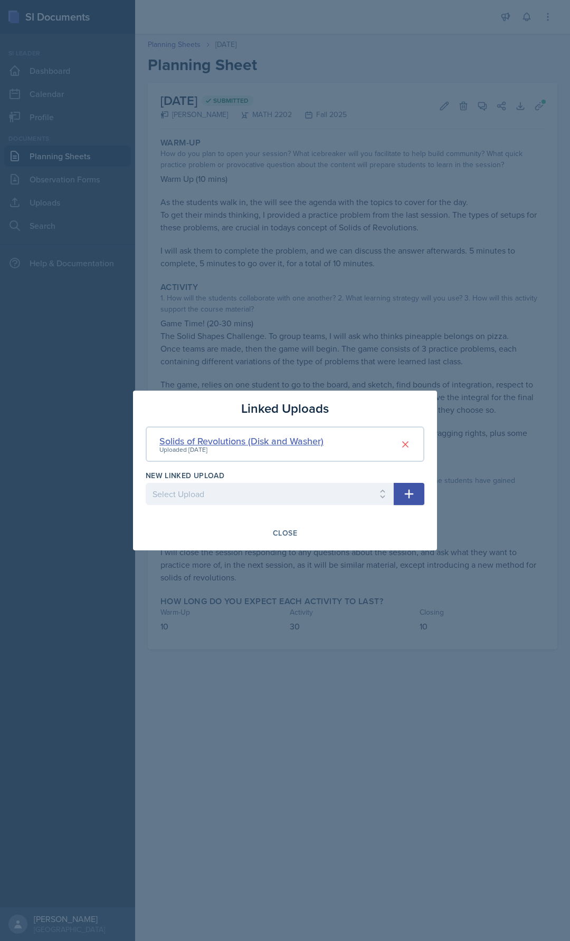
click at [276, 442] on div "Solids of Revolutions (Disk and Washer)" at bounding box center [241, 441] width 164 height 14
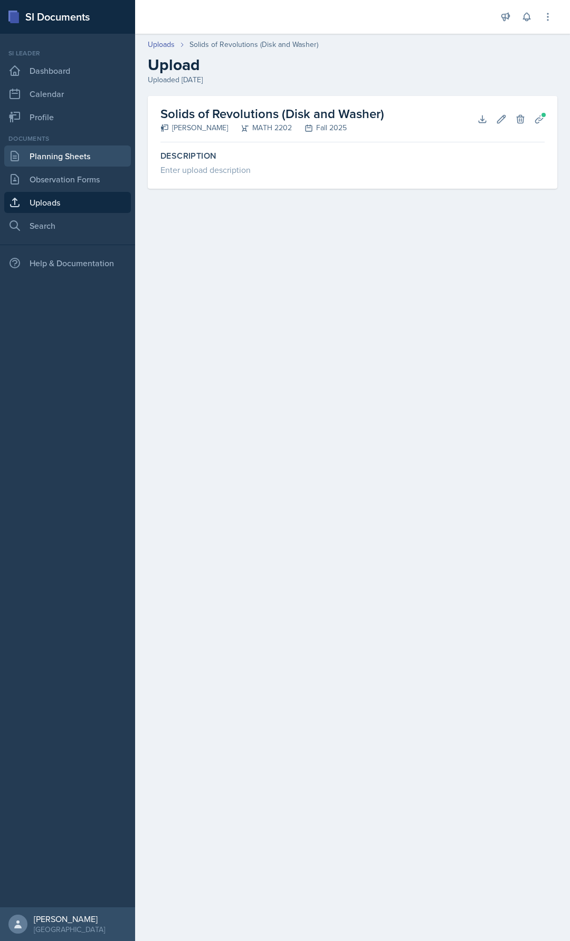
click at [79, 162] on link "Planning Sheets" at bounding box center [67, 156] width 127 height 21
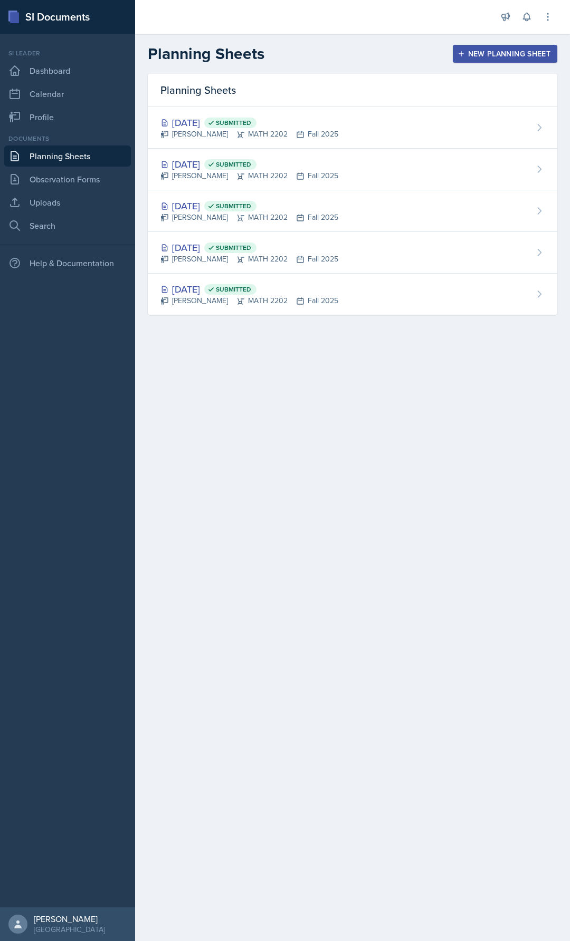
click at [490, 55] on div "New Planning Sheet" at bounding box center [504, 54] width 91 height 8
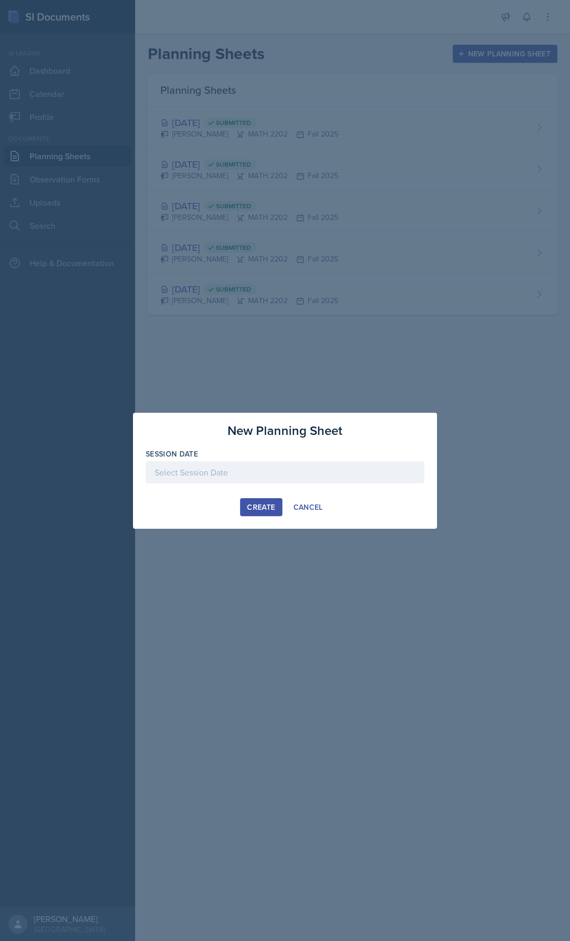
click at [258, 450] on div "Session Date" at bounding box center [285, 454] width 278 height 11
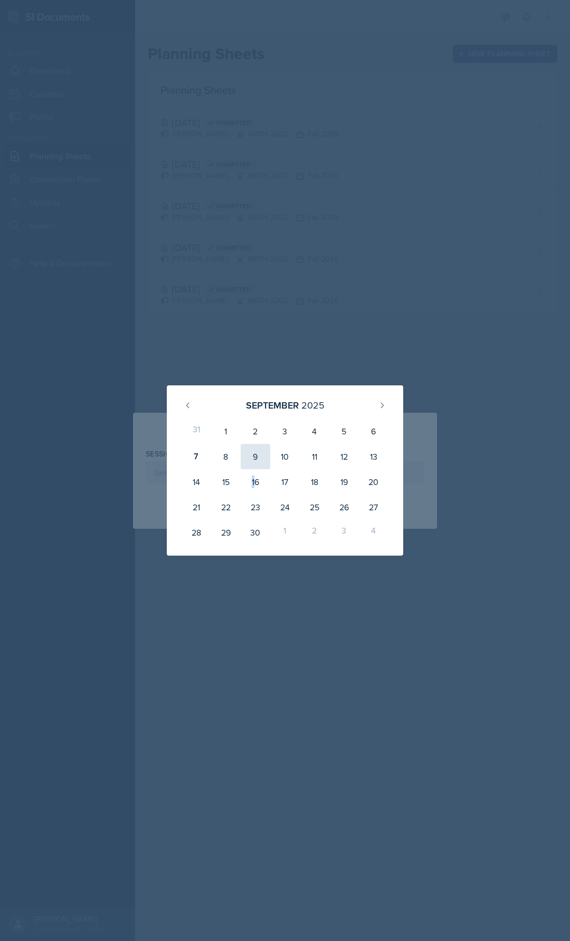
click at [252, 469] on div "31 1 2 3 4 5 6 7 8 9 10 11 12 13 14 15 16 17 18 19 20 21 22 23 24 25 26 27 28 2…" at bounding box center [284, 482] width 211 height 131
click at [278, 333] on div at bounding box center [285, 470] width 570 height 941
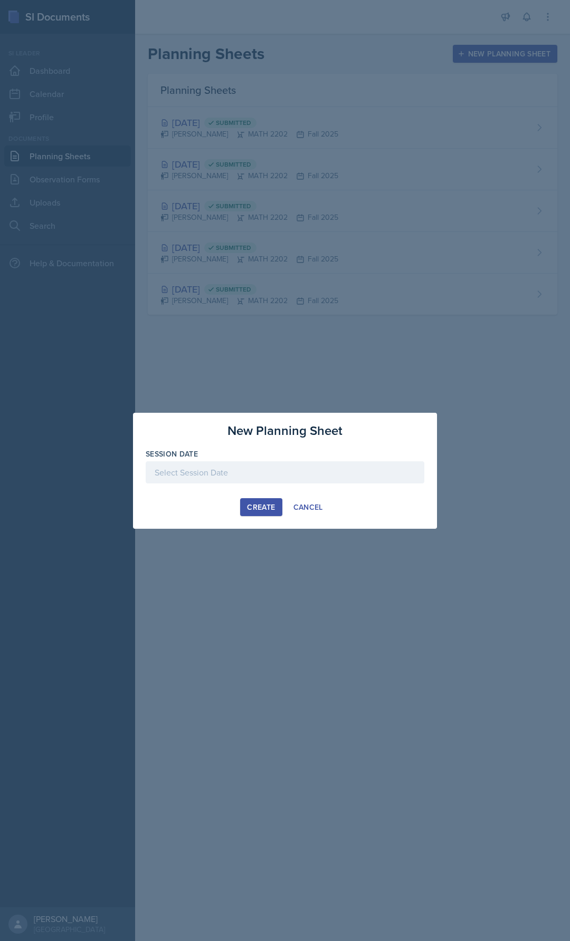
click at [238, 474] on div at bounding box center [285, 472] width 278 height 22
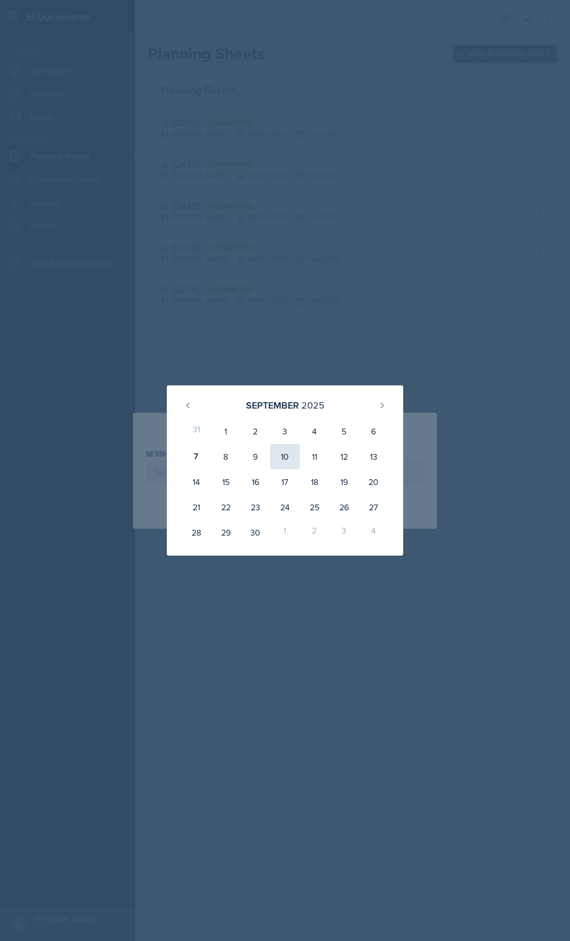
click at [293, 455] on div "10" at bounding box center [285, 456] width 30 height 25
type input "[DATE]"
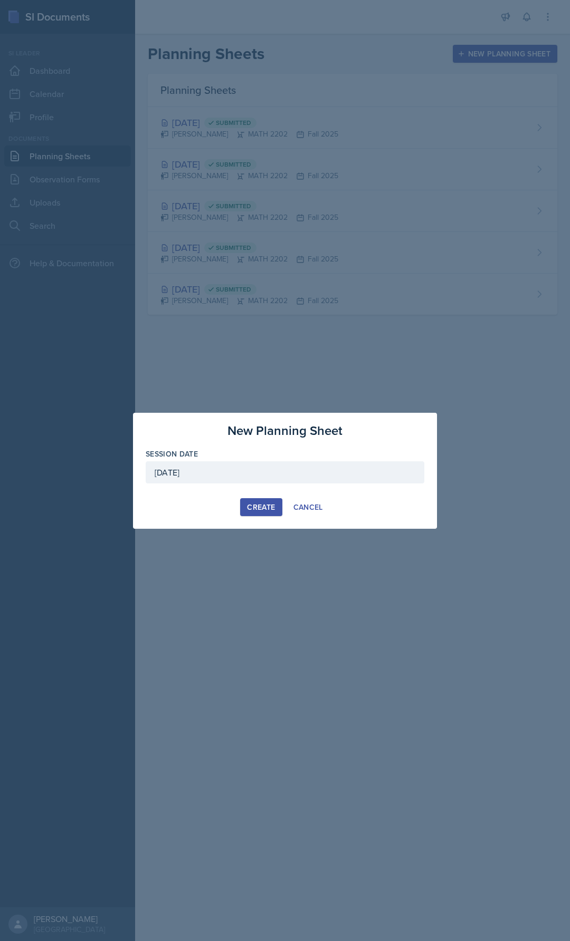
click at [251, 499] on button "Create" at bounding box center [261, 507] width 42 height 18
